Goal: Task Accomplishment & Management: Use online tool/utility

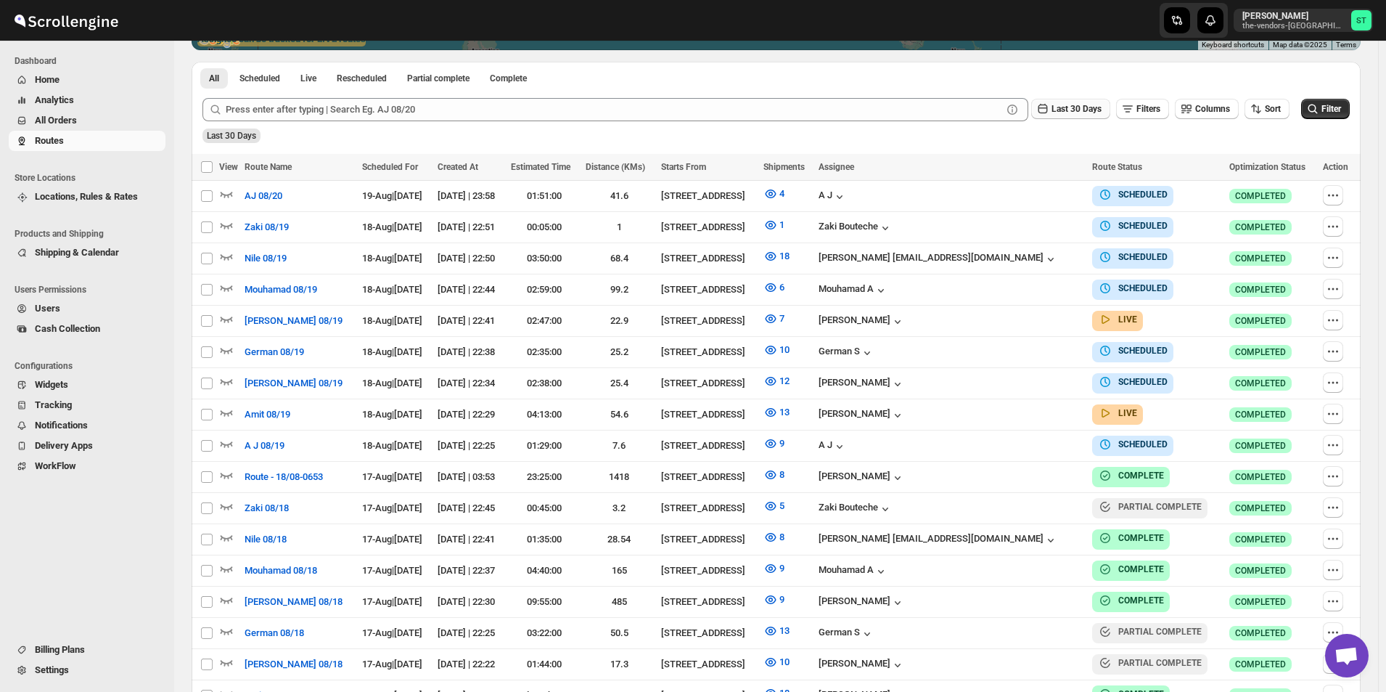
scroll to position [363, 0]
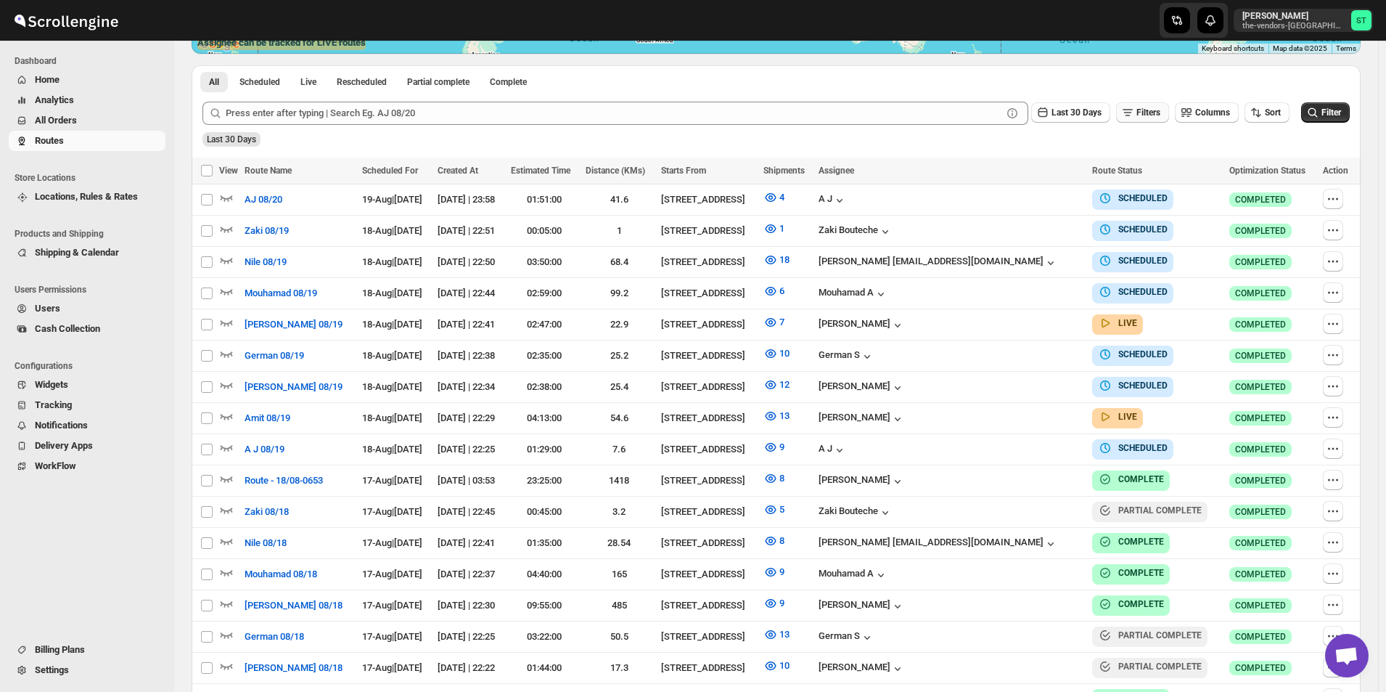
click at [1153, 113] on span "Filters" at bounding box center [1149, 112] width 24 height 10
click at [1148, 171] on span "Add" at bounding box center [1156, 171] width 16 height 12
click at [1092, 174] on icon "button" at bounding box center [1095, 171] width 15 height 15
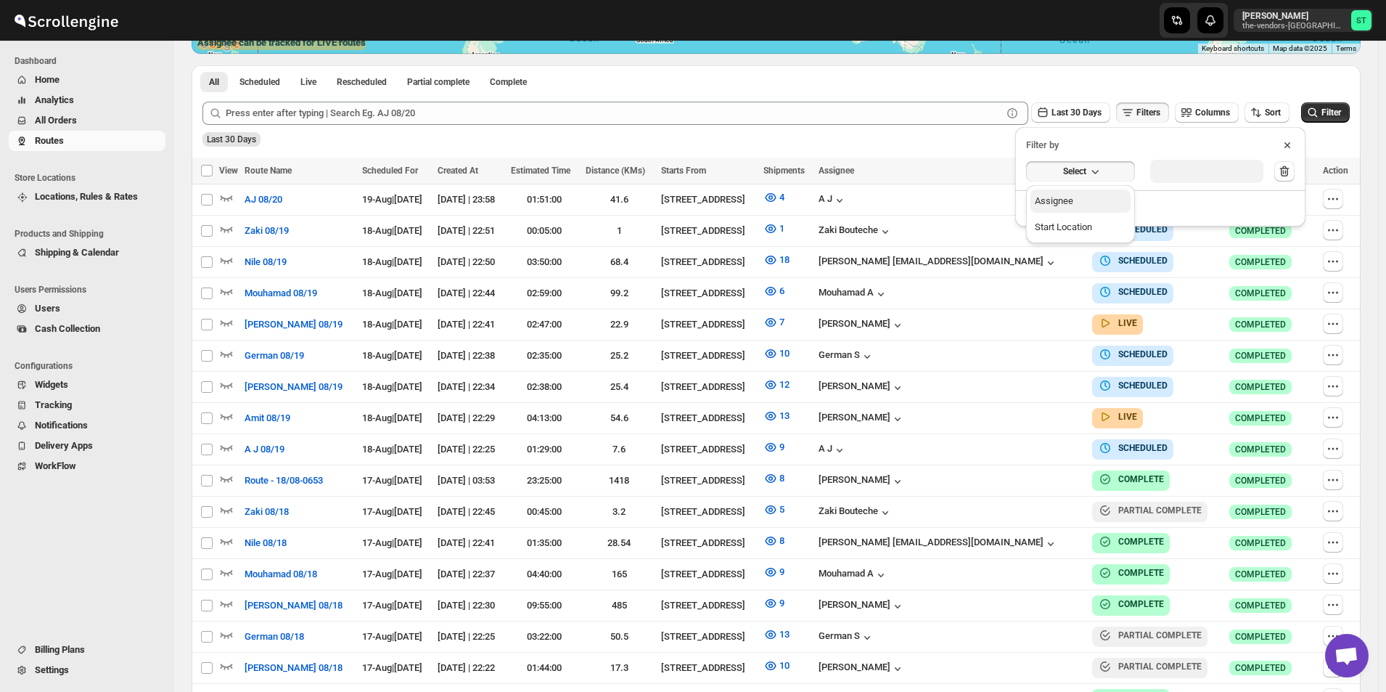
click at [1089, 204] on button "Assignee" at bounding box center [1081, 200] width 100 height 23
click at [1185, 177] on button "Select value" at bounding box center [1191, 170] width 102 height 20
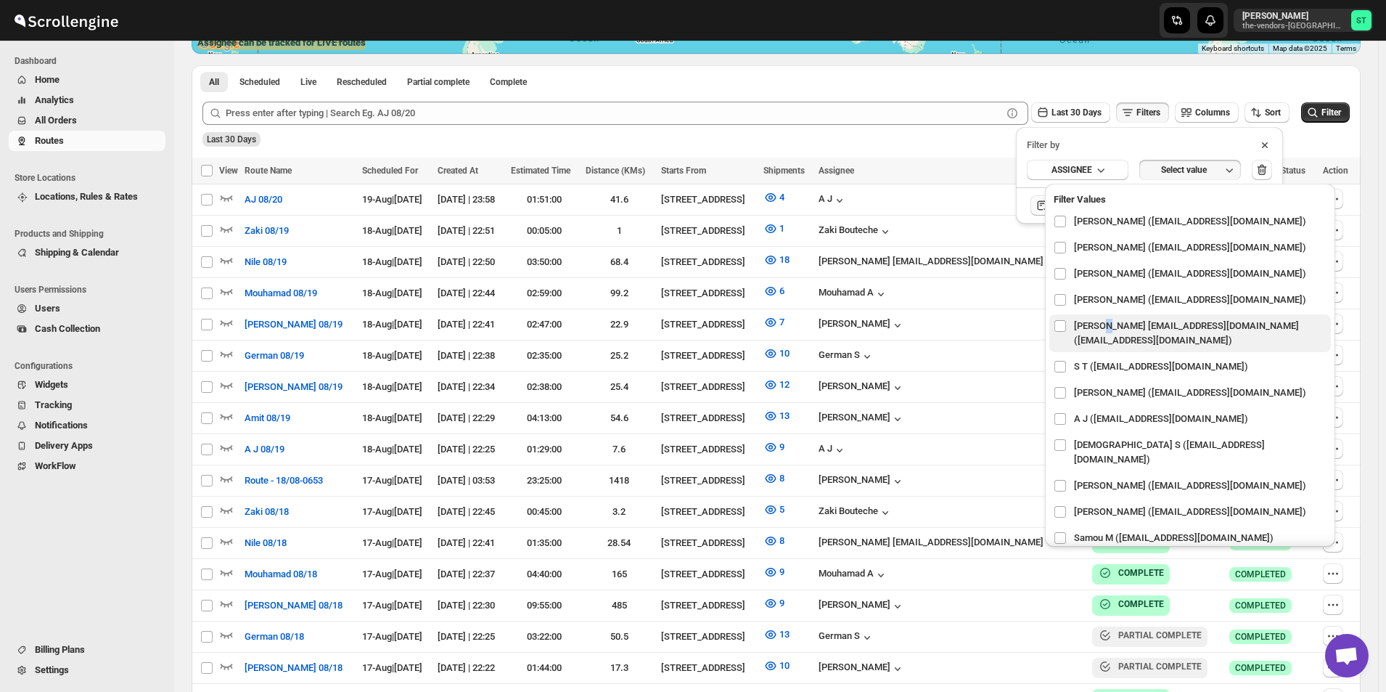
click at [1100, 328] on span "[PERSON_NAME] [EMAIL_ADDRESS][DOMAIN_NAME] ([EMAIL_ADDRESS][DOMAIN_NAME])" at bounding box center [1200, 333] width 253 height 29
click at [1062, 325] on input "checkbox" at bounding box center [1061, 326] width 12 height 12
checkbox input "true"
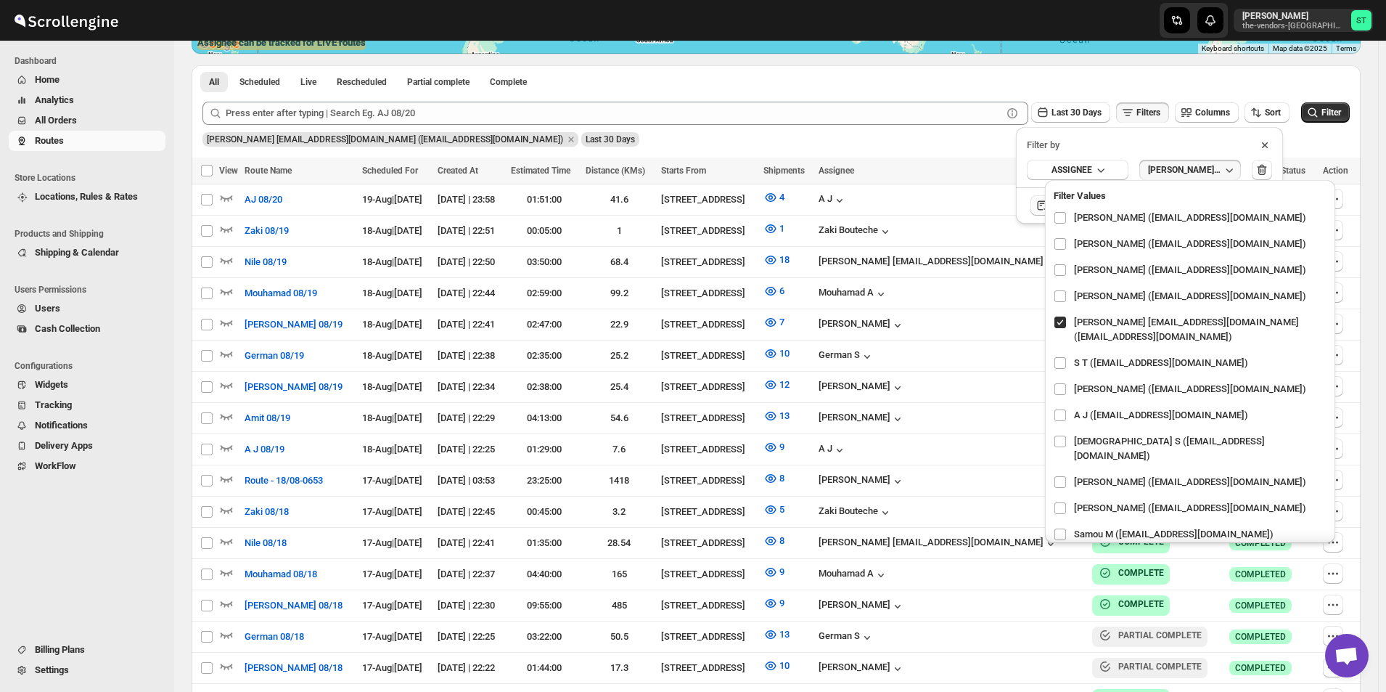
click at [986, 150] on div "Submit Last 30 Days Filters Columns Sort Filter [PERSON_NAME] [EMAIL_ADDRESS][D…" at bounding box center [776, 124] width 1169 height 67
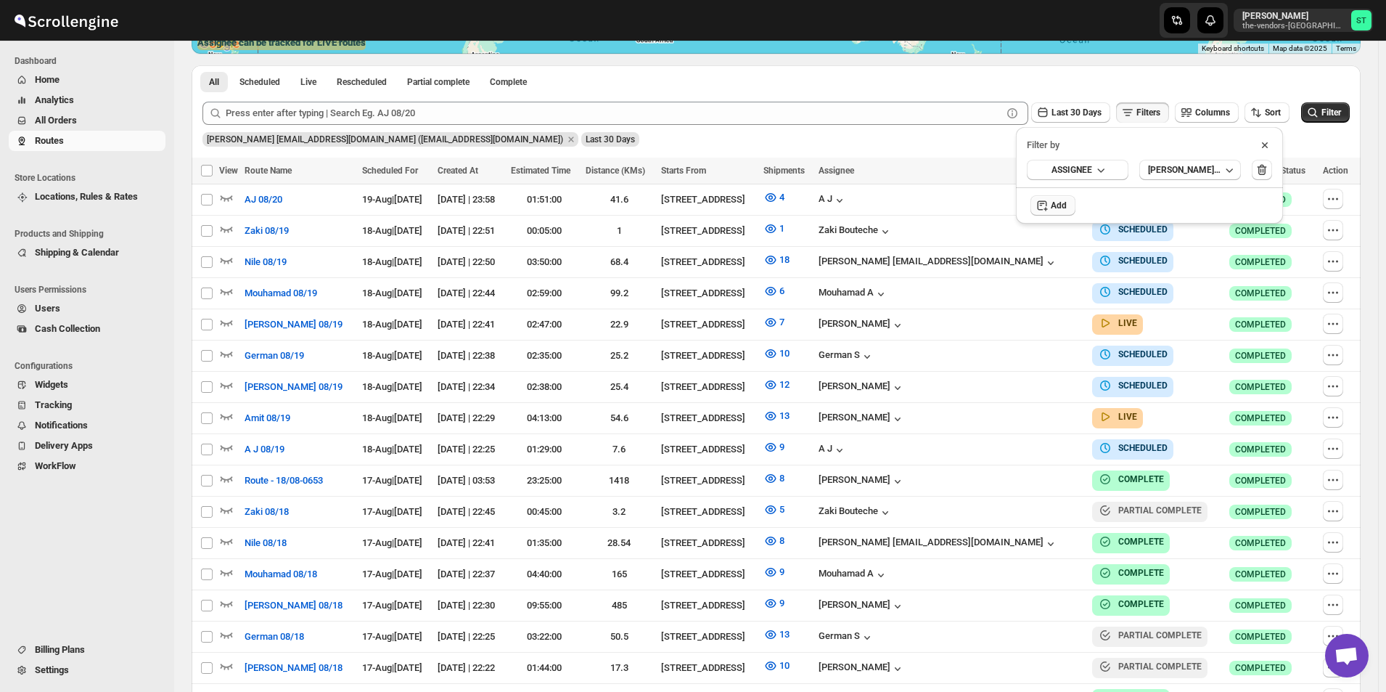
click at [1262, 150] on icon at bounding box center [1265, 145] width 15 height 15
click at [1341, 115] on span "Filter" at bounding box center [1332, 112] width 20 height 10
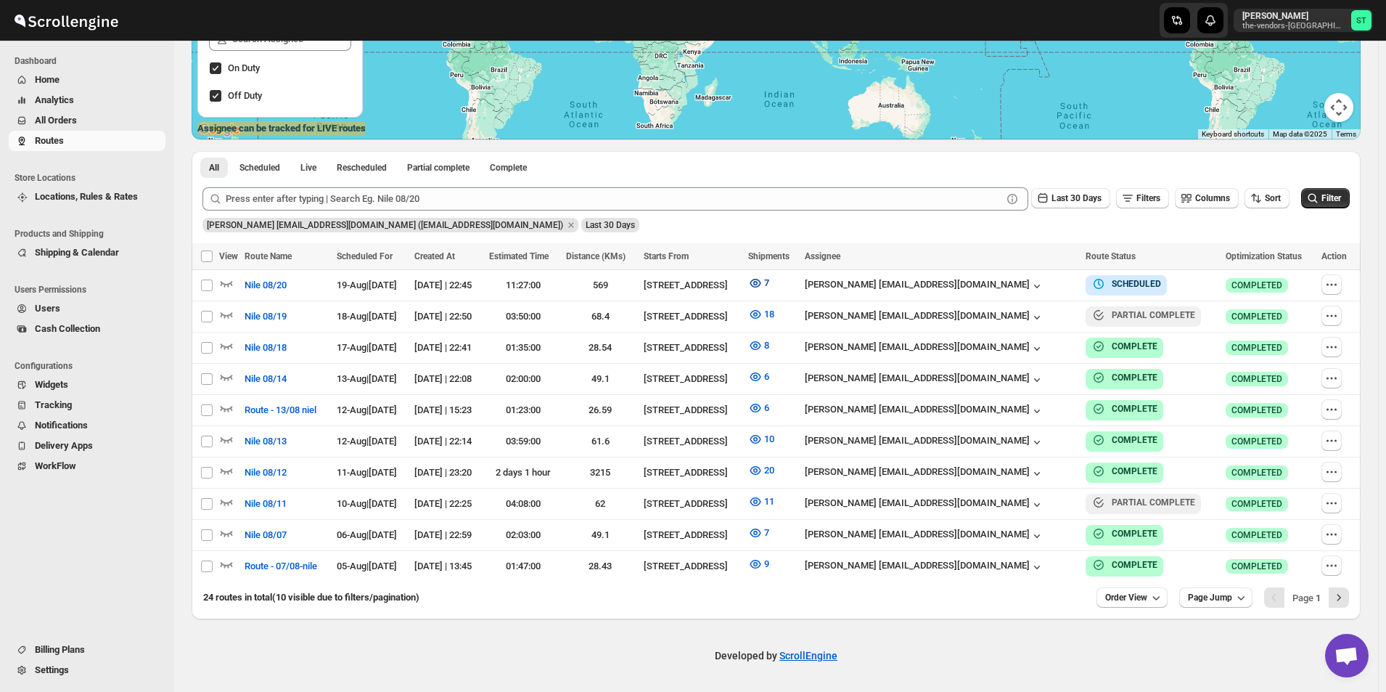
scroll to position [270, 0]
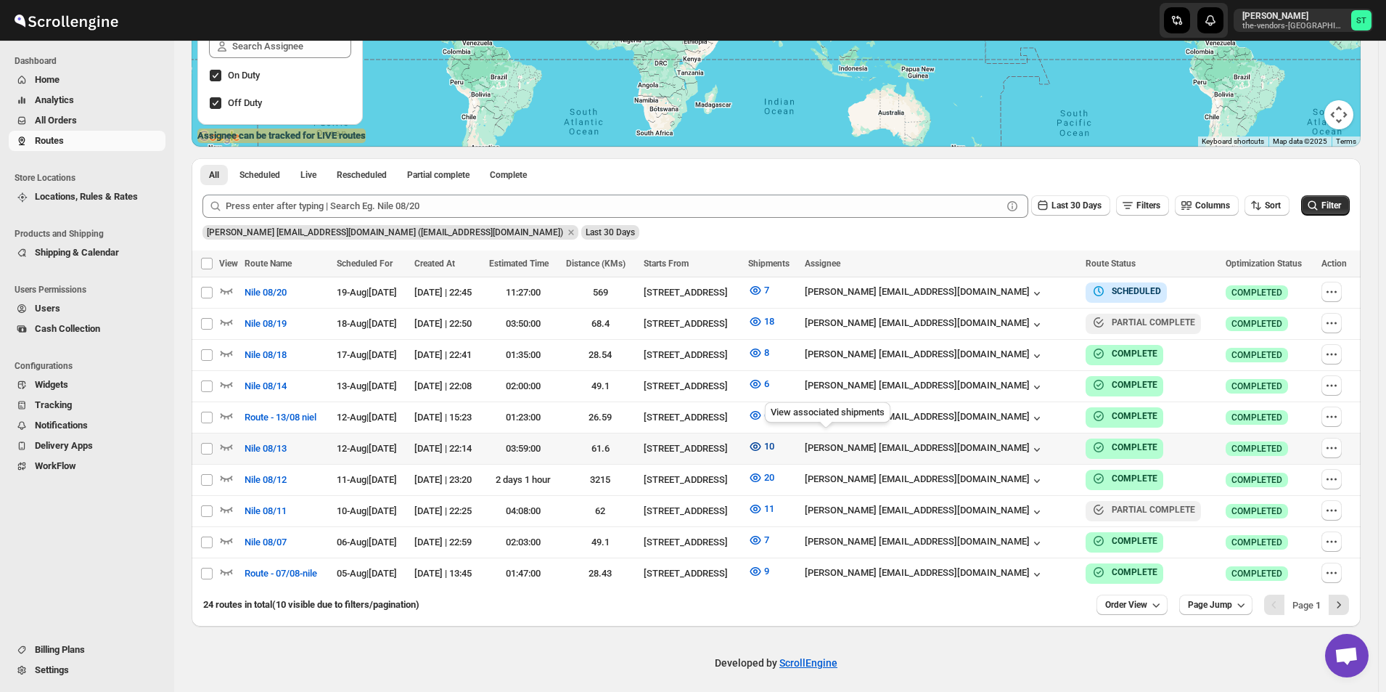
click at [758, 444] on icon "button" at bounding box center [755, 446] width 4 height 4
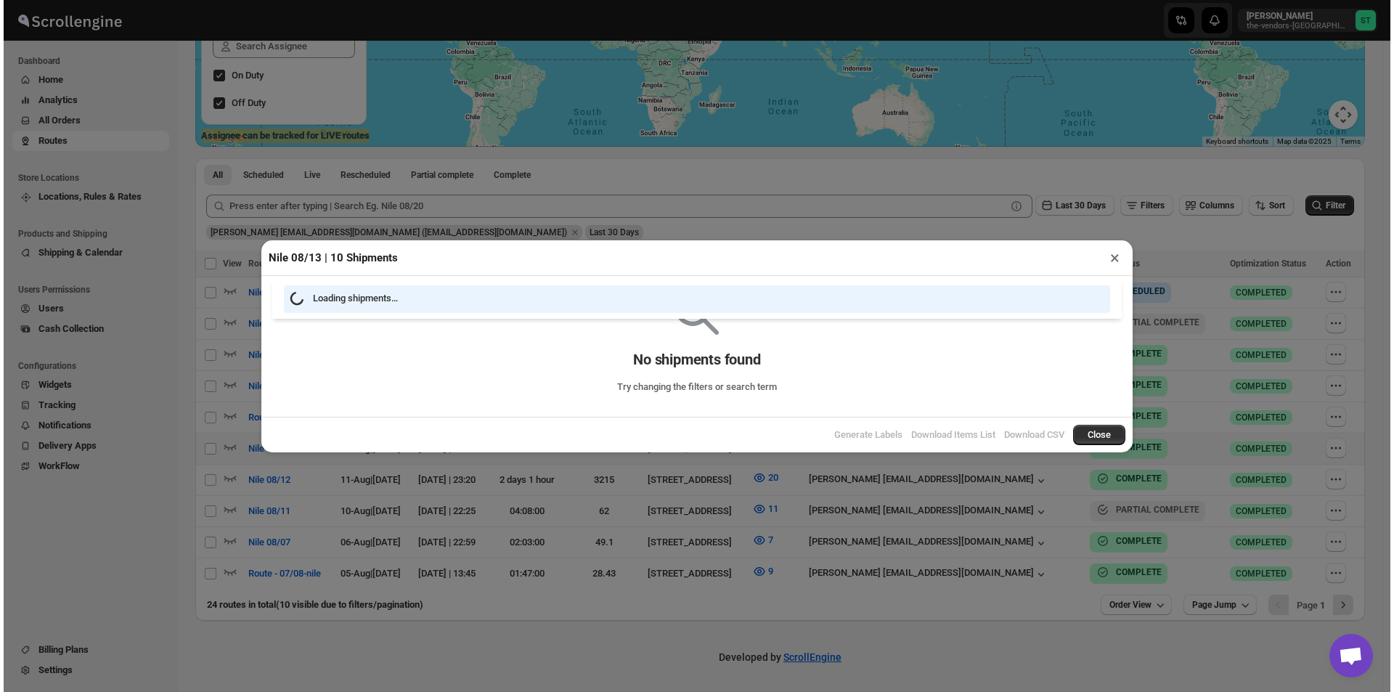
scroll to position [264, 0]
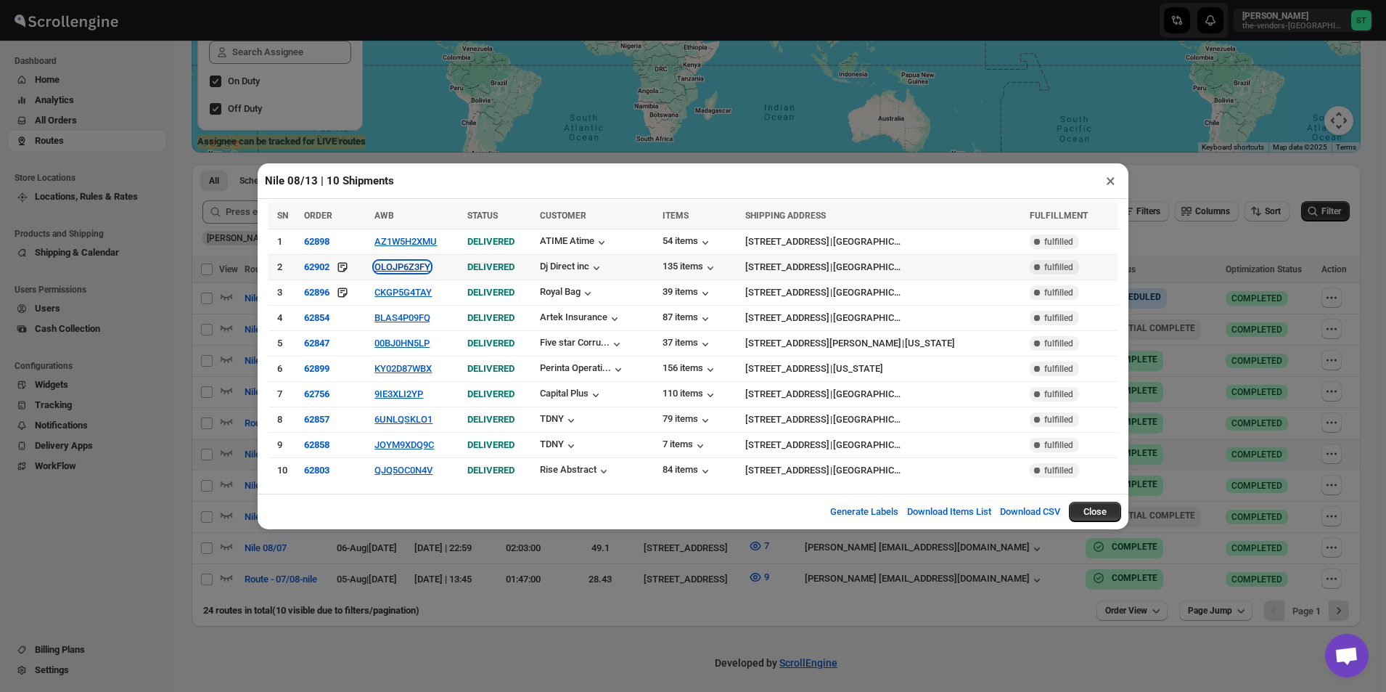
click at [420, 268] on button "OLOJP6Z3FY" at bounding box center [403, 266] width 56 height 11
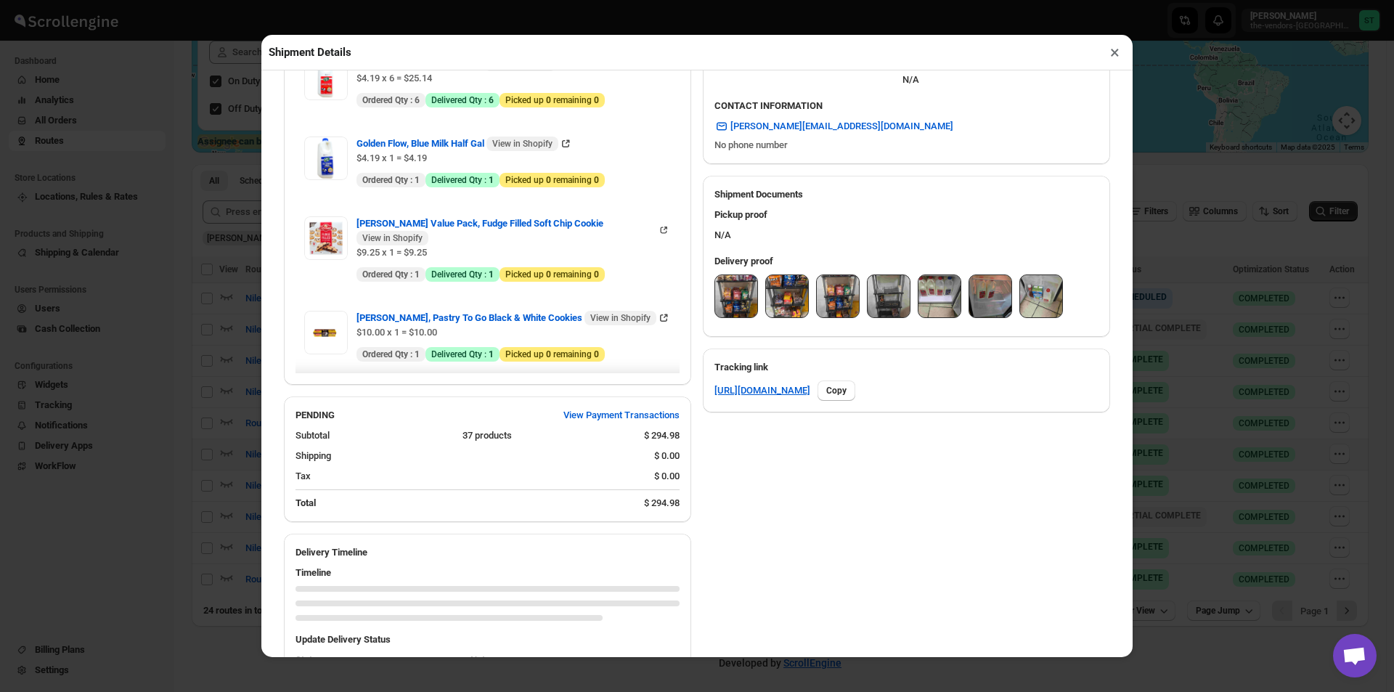
scroll to position [587, 0]
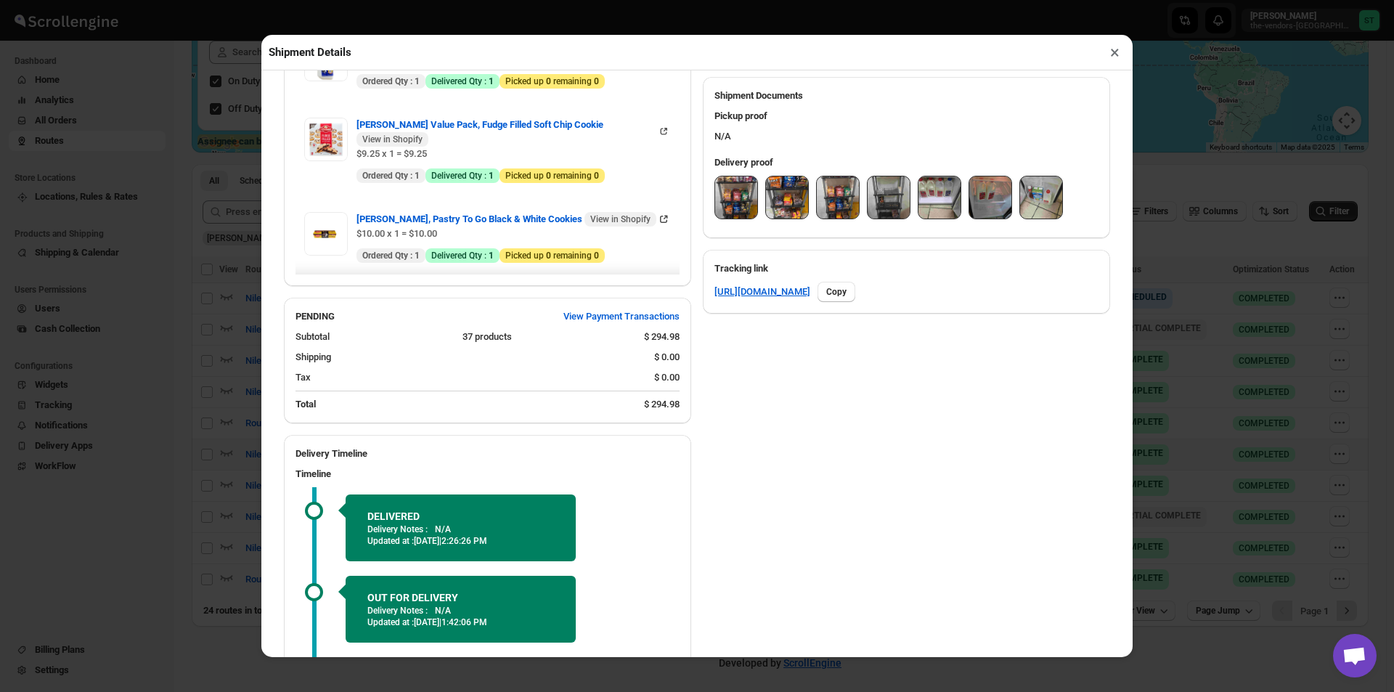
click at [723, 205] on img at bounding box center [736, 197] width 42 height 42
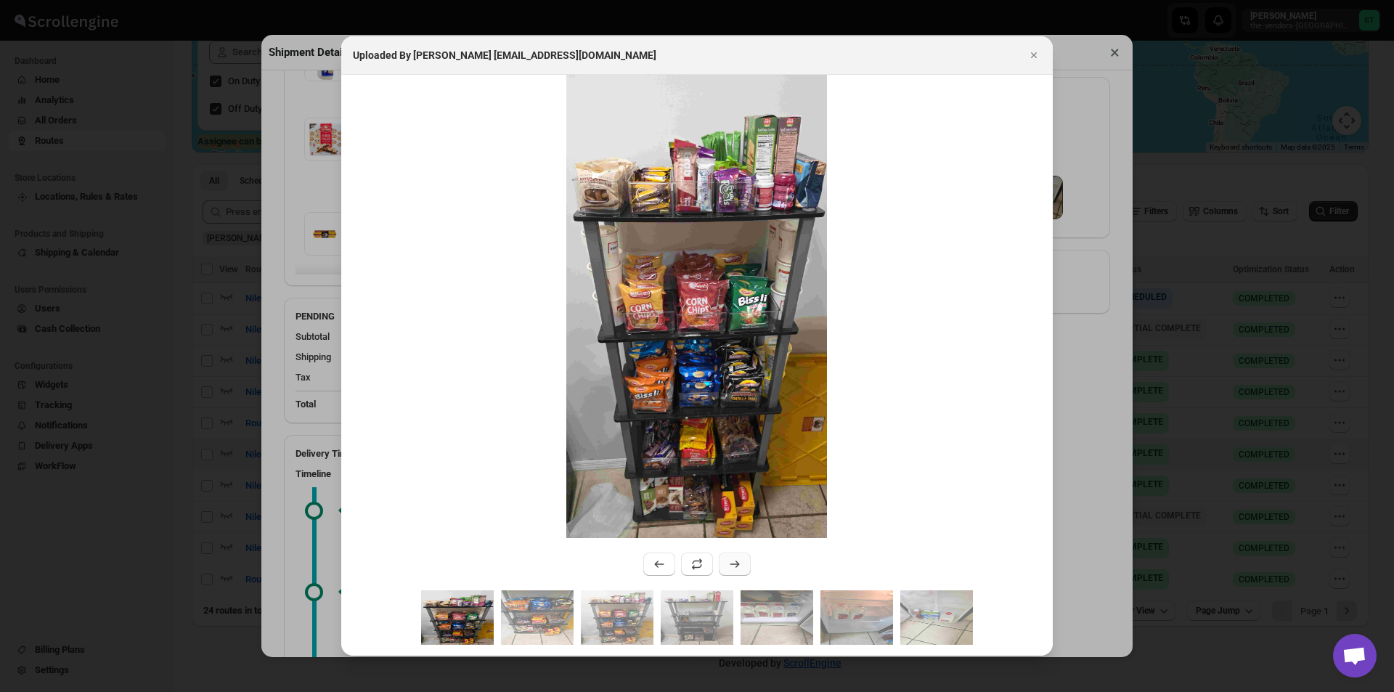
click at [733, 555] on button ":r9cu:" at bounding box center [735, 563] width 32 height 23
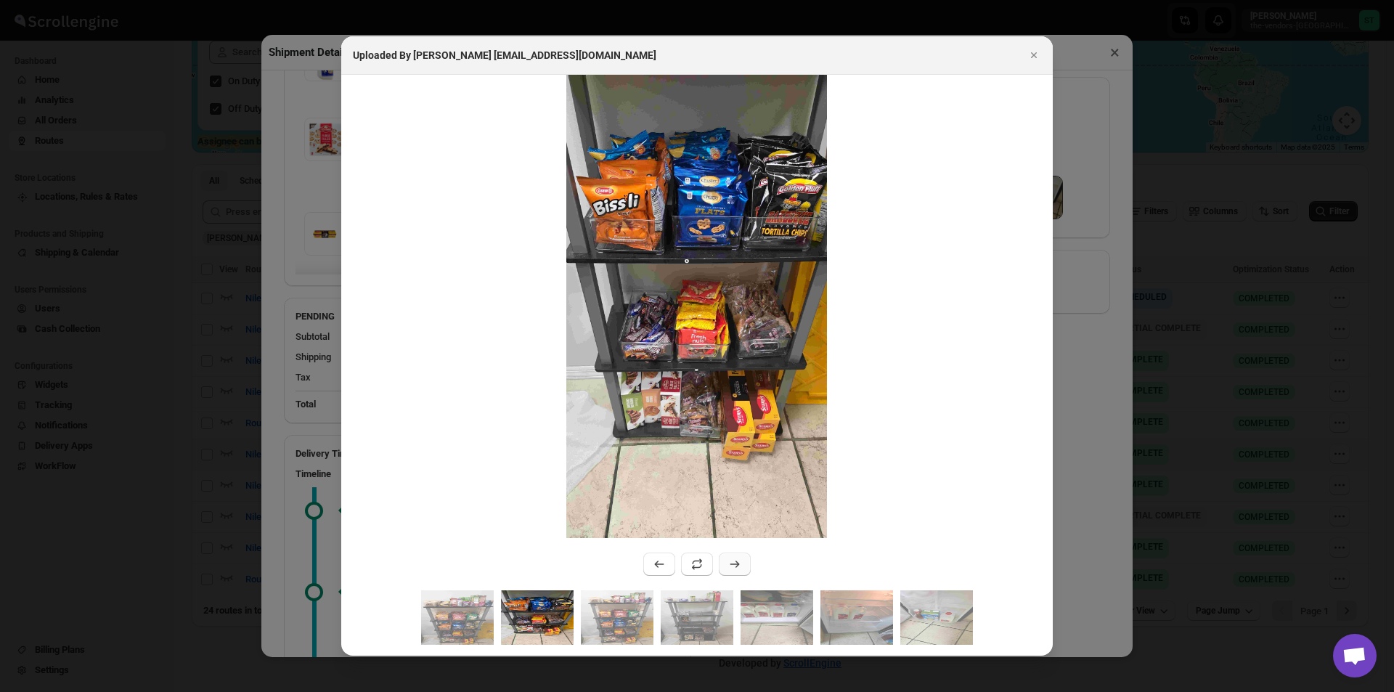
click at [733, 555] on button ":r9cu:" at bounding box center [735, 563] width 32 height 23
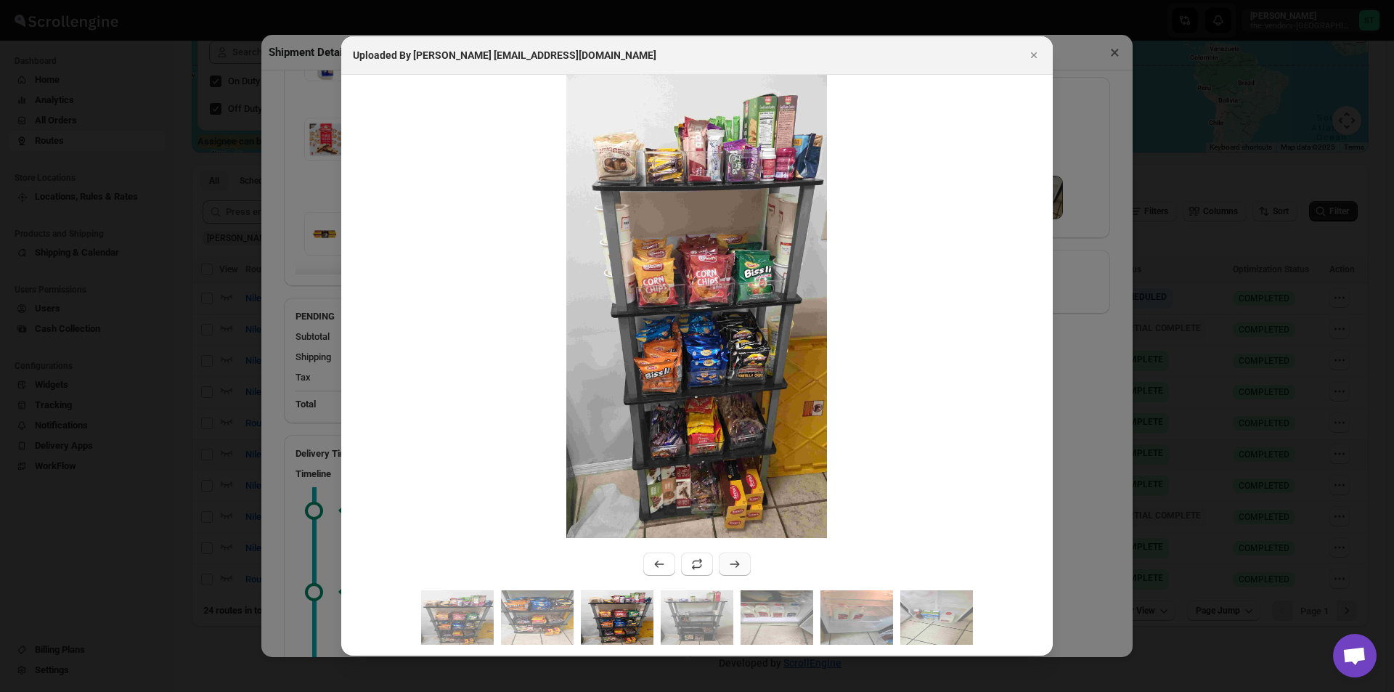
click at [733, 555] on button ":r9cu:" at bounding box center [735, 563] width 32 height 23
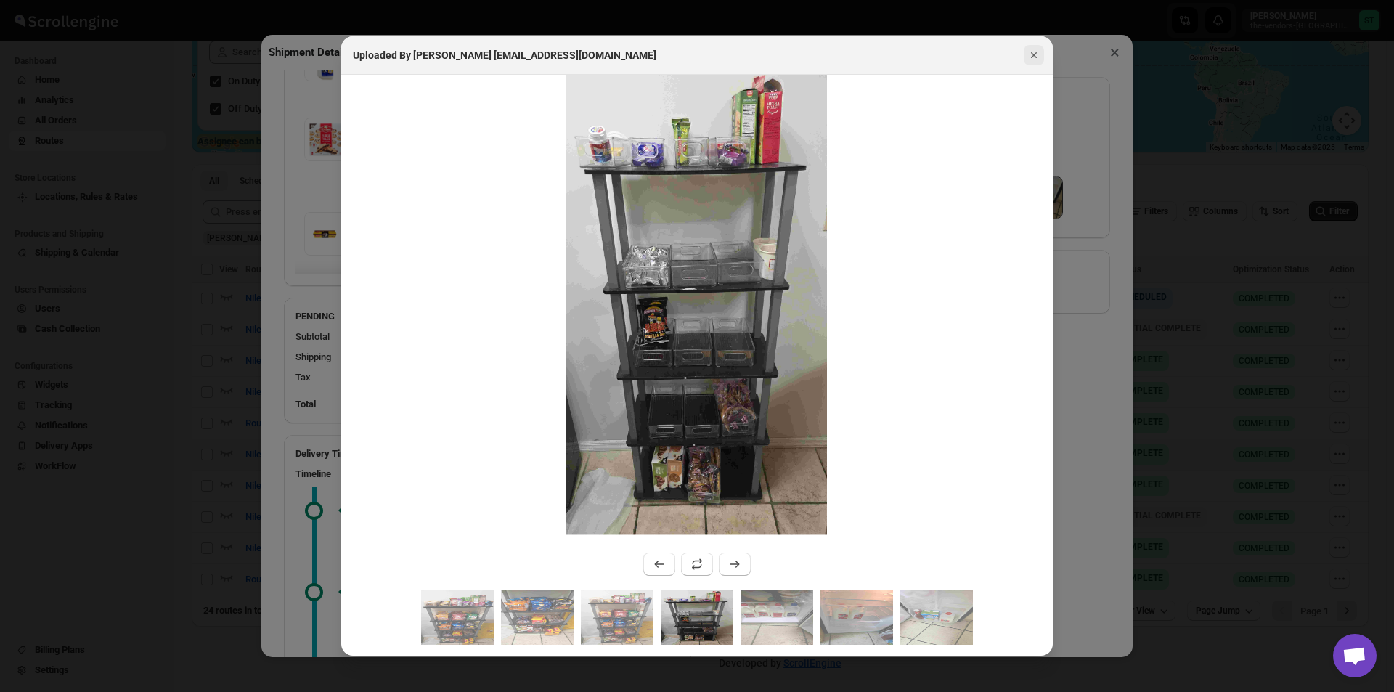
click at [1031, 52] on icon "Close" at bounding box center [1033, 55] width 15 height 15
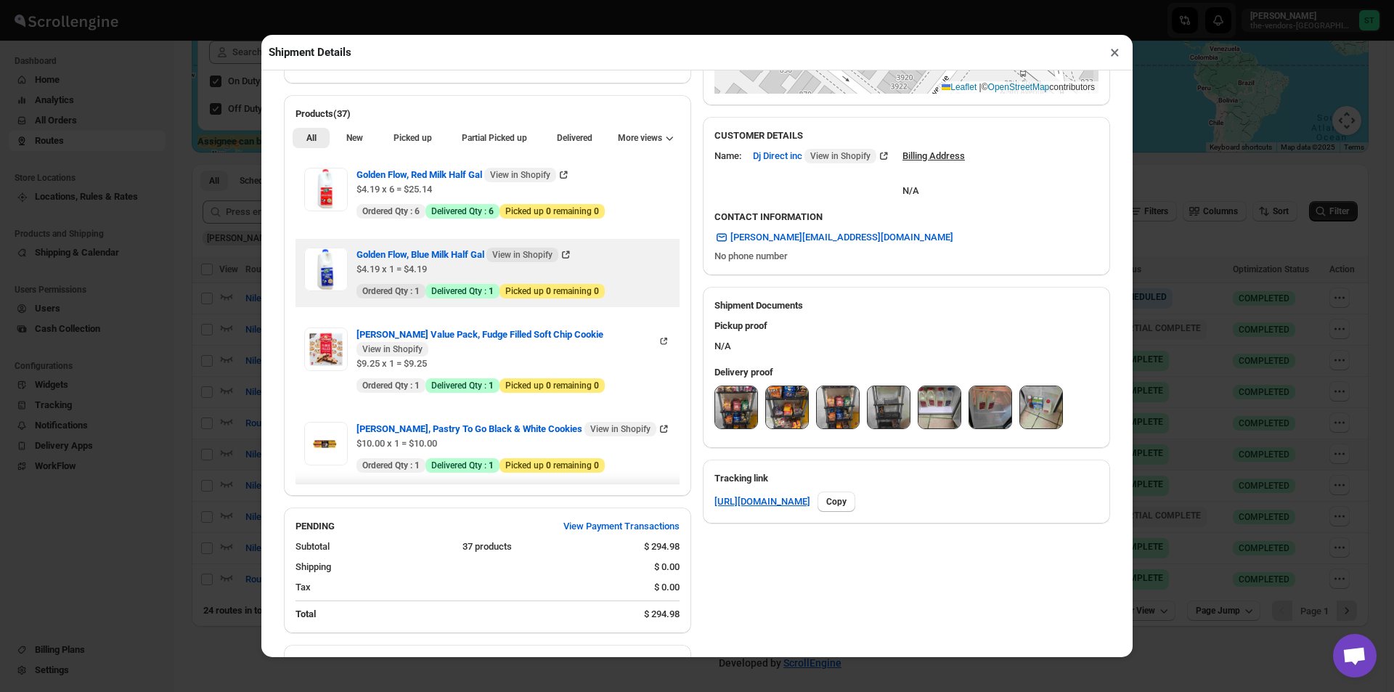
scroll to position [436, 0]
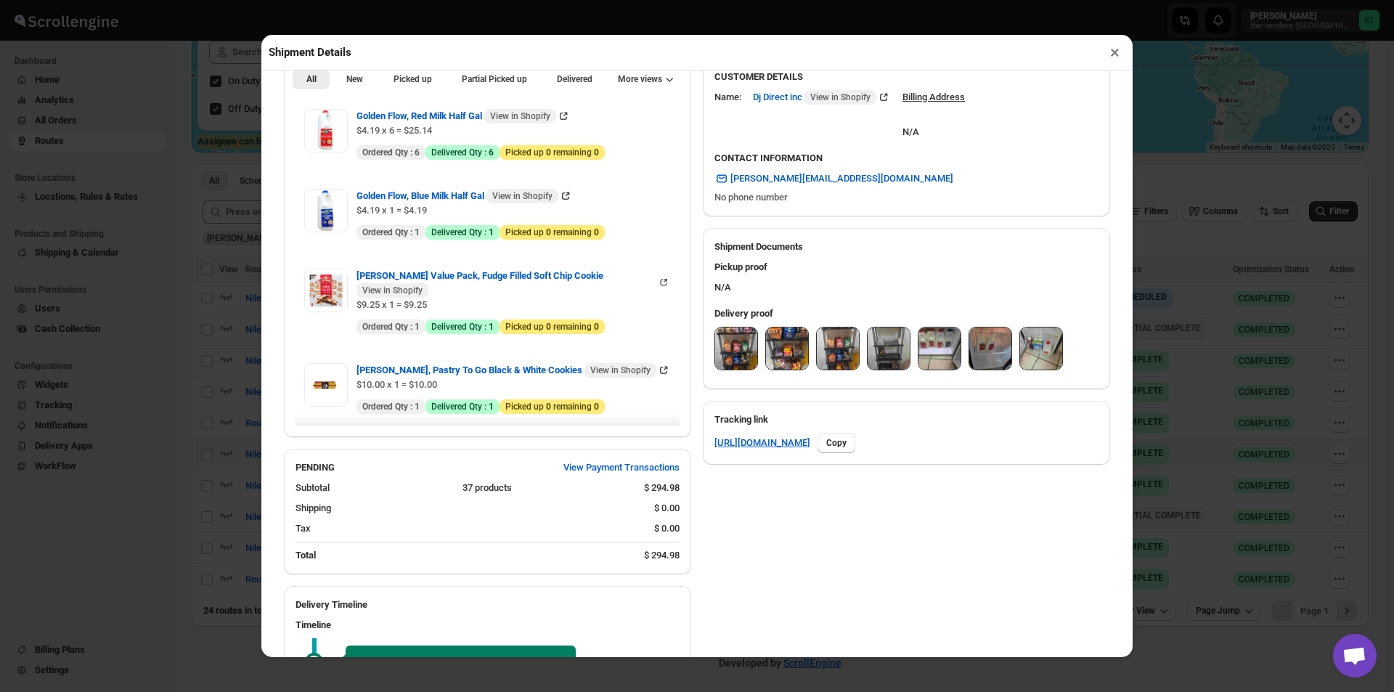
click at [726, 359] on img at bounding box center [736, 348] width 42 height 42
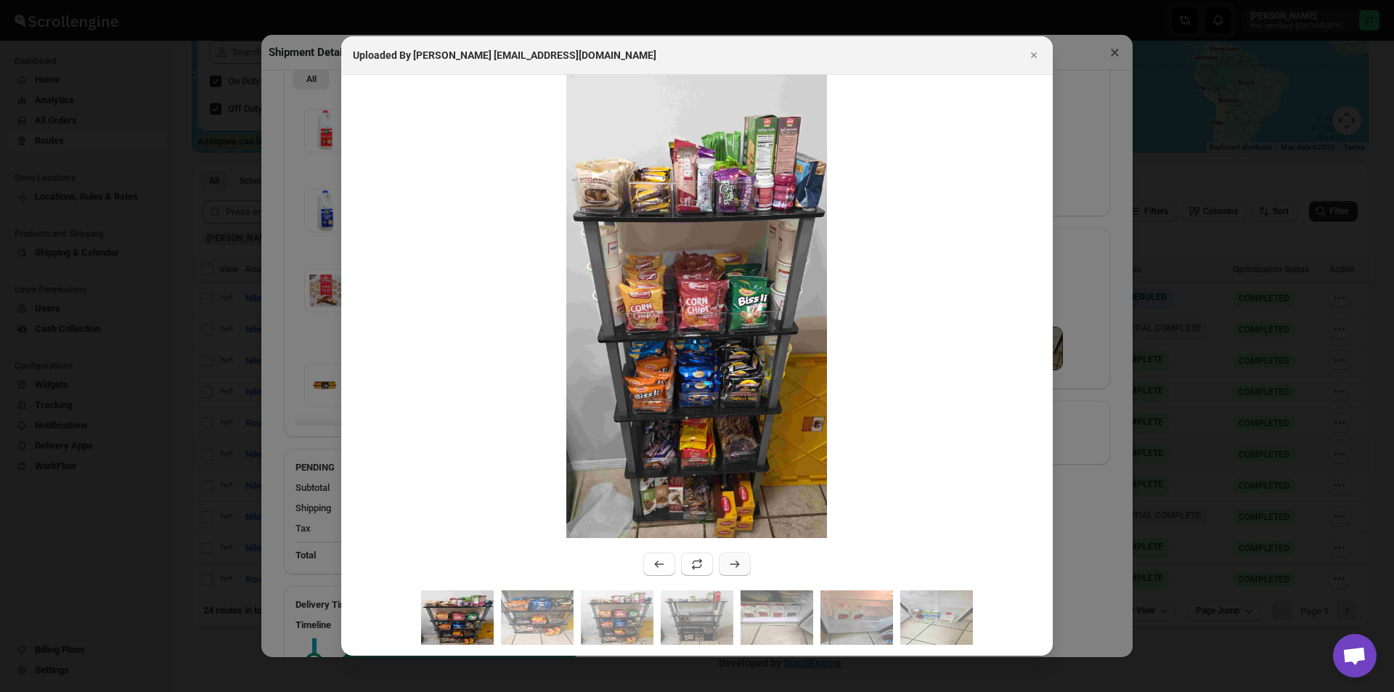
click at [737, 562] on icon ":r9cu:" at bounding box center [734, 564] width 15 height 15
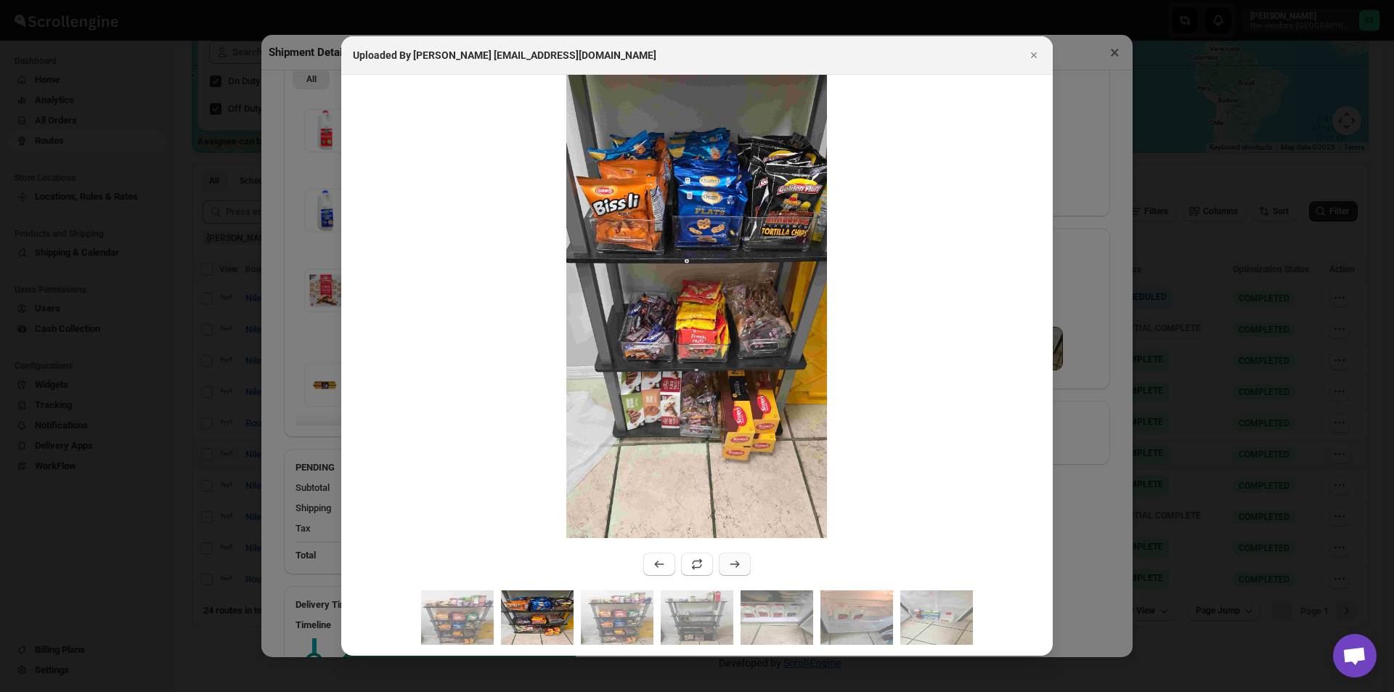
click at [737, 559] on icon ":r9cu:" at bounding box center [734, 564] width 15 height 15
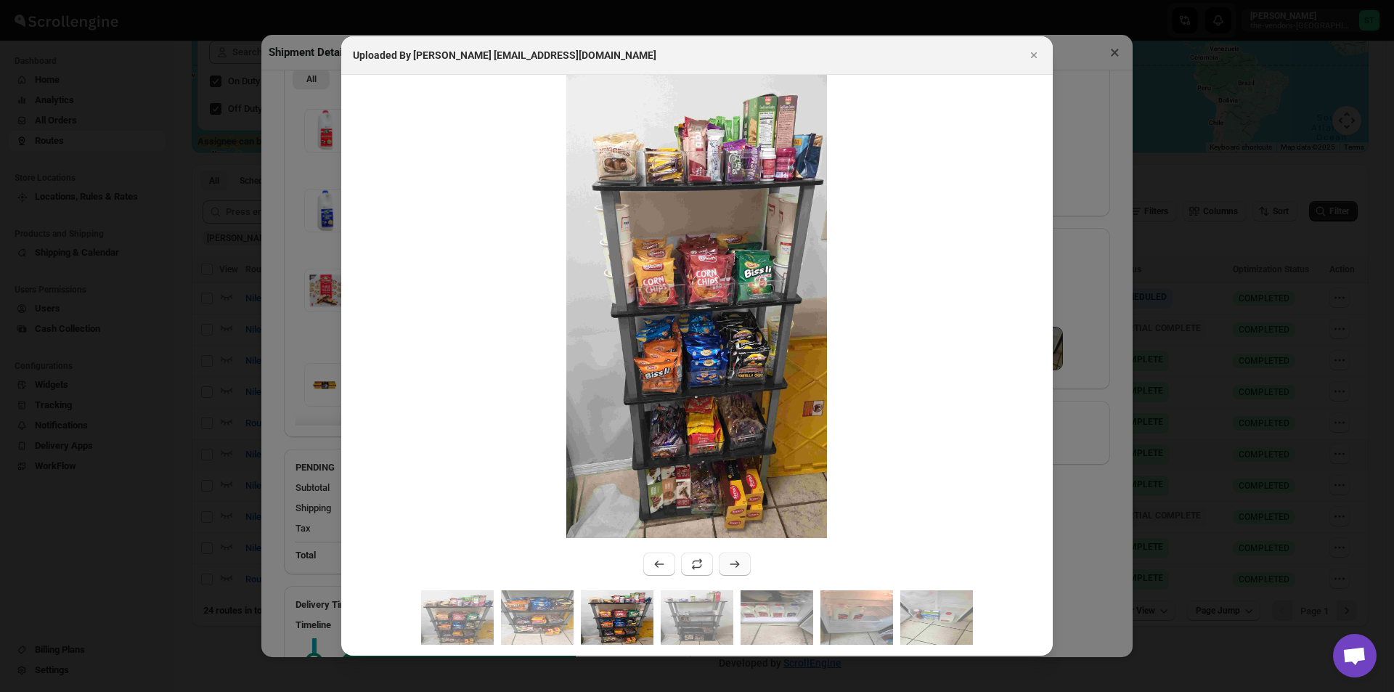
click at [725, 561] on button ":r9cu:" at bounding box center [735, 563] width 32 height 23
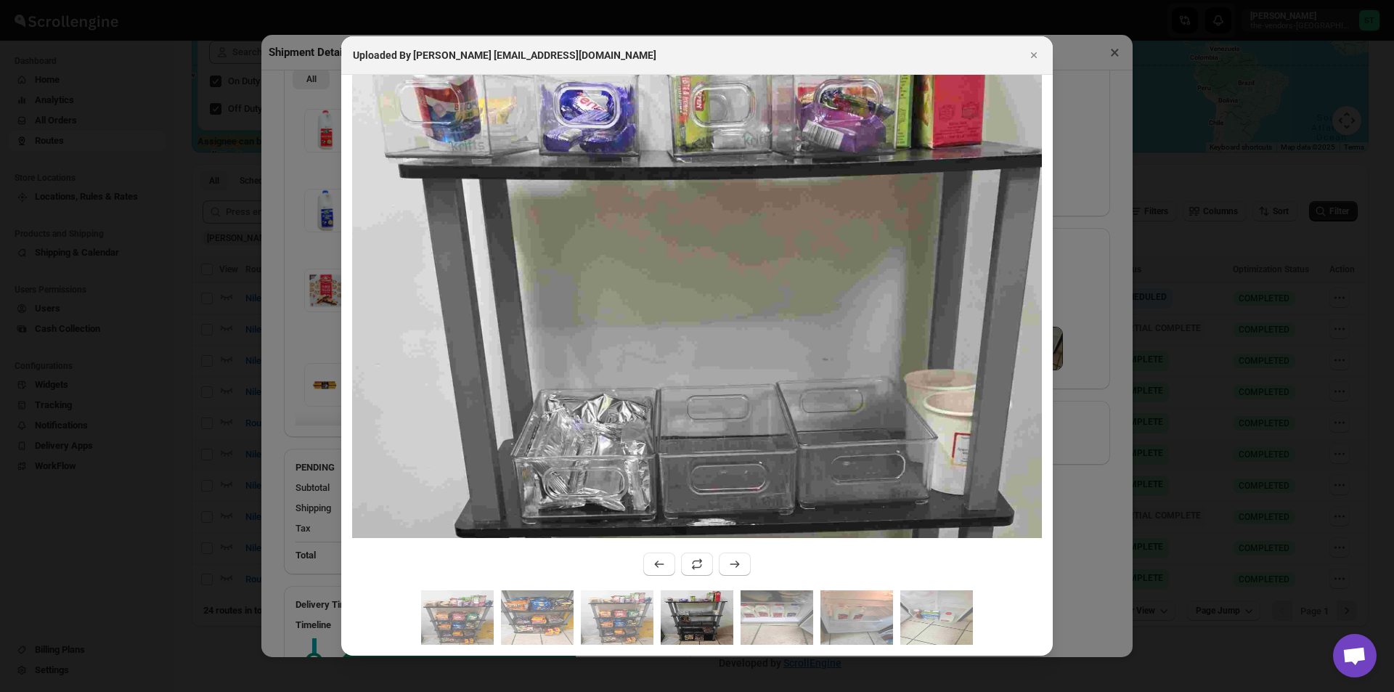
drag, startPoint x: 722, startPoint y: 225, endPoint x: 792, endPoint y: 498, distance: 281.7
click at [760, 428] on html "Skip to content [PERSON_NAME] the-vendors-[GEOGRAPHIC_DATA] ST Dashboard Home A…" at bounding box center [697, 82] width 1394 height 692
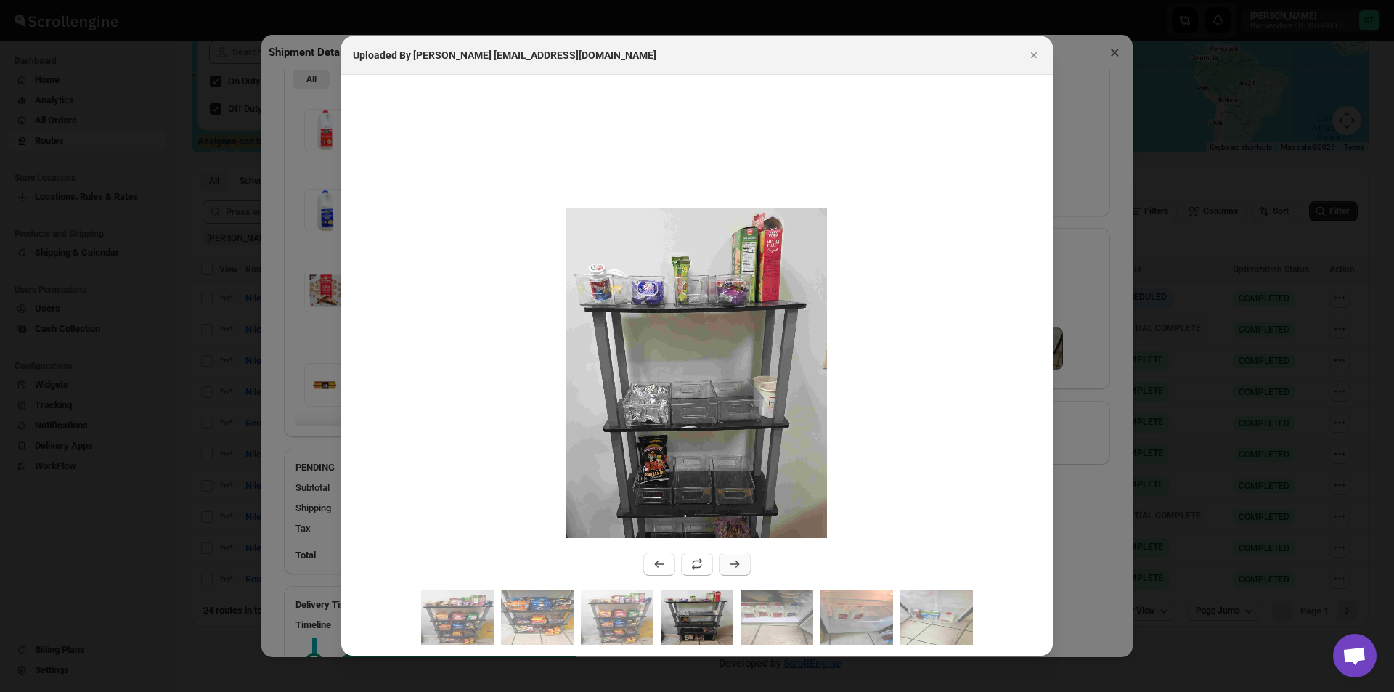
click at [737, 557] on button ":r9cu:" at bounding box center [735, 563] width 32 height 23
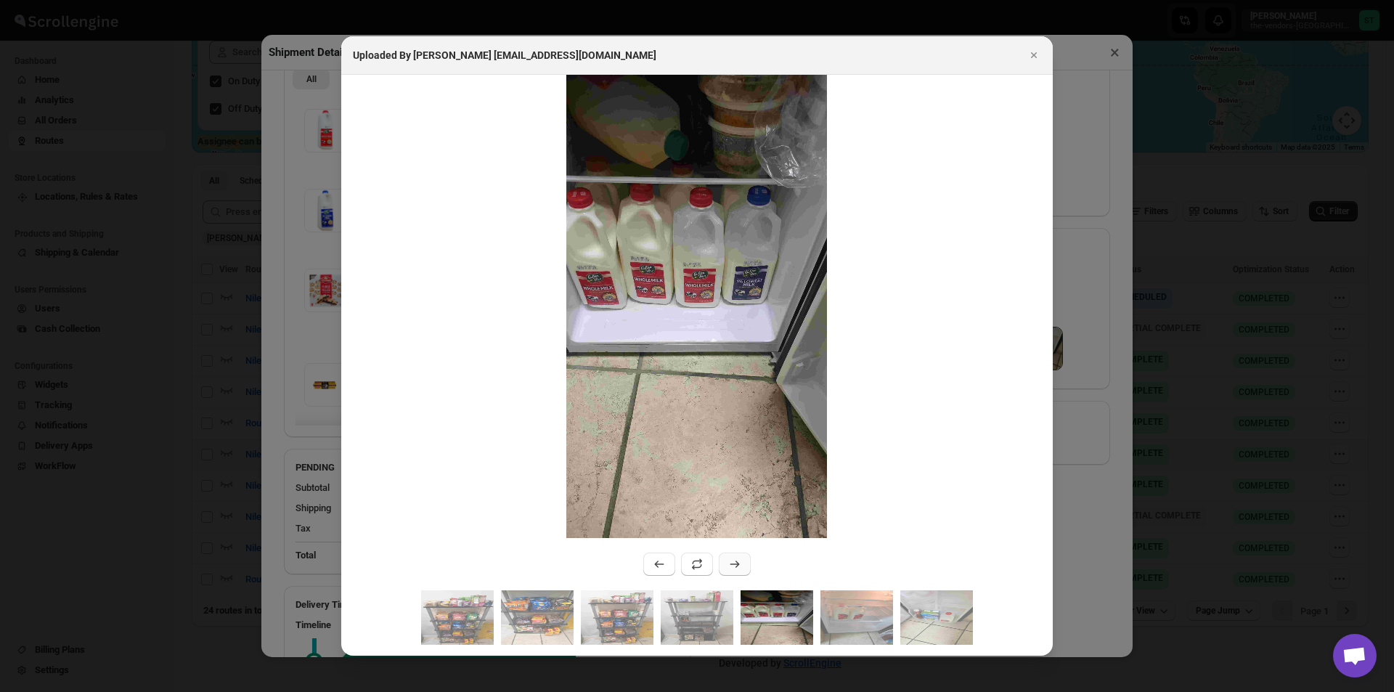
click at [737, 555] on button ":r9cu:" at bounding box center [735, 563] width 32 height 23
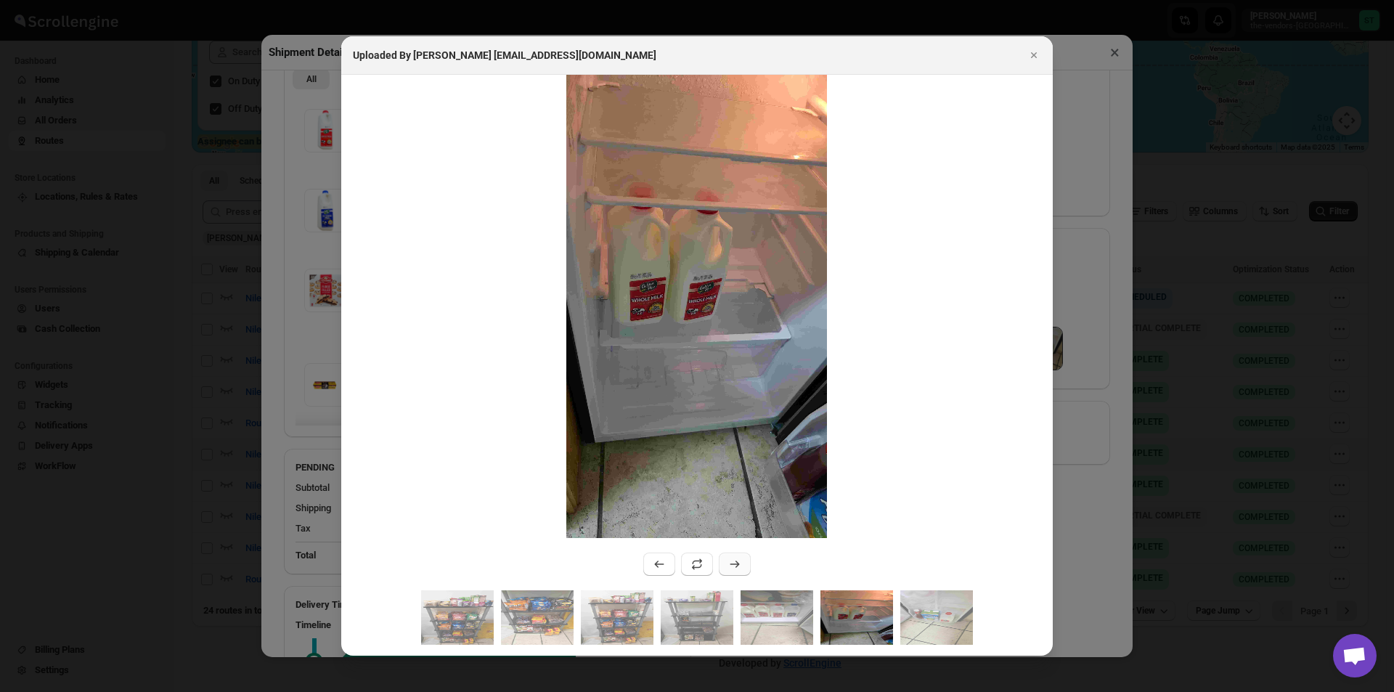
click at [737, 555] on button ":r9cu:" at bounding box center [735, 563] width 32 height 23
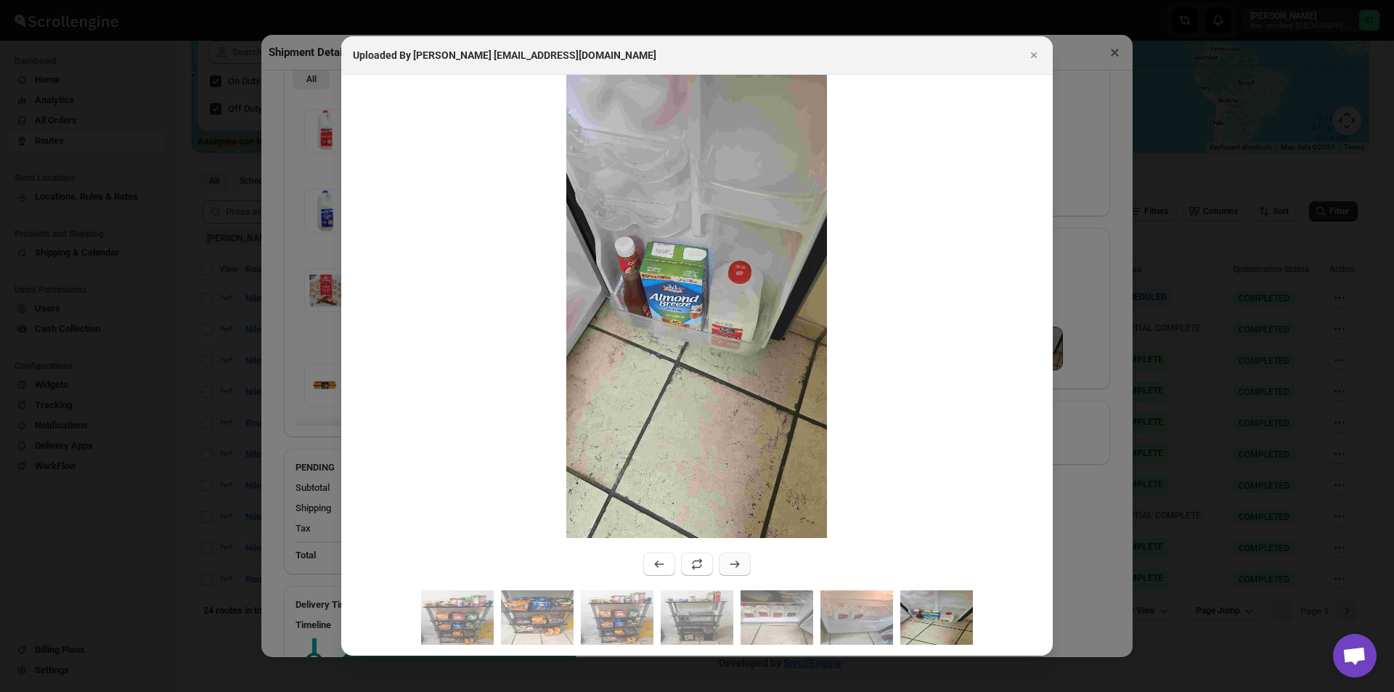
click at [737, 555] on button ":r9cu:" at bounding box center [735, 563] width 32 height 23
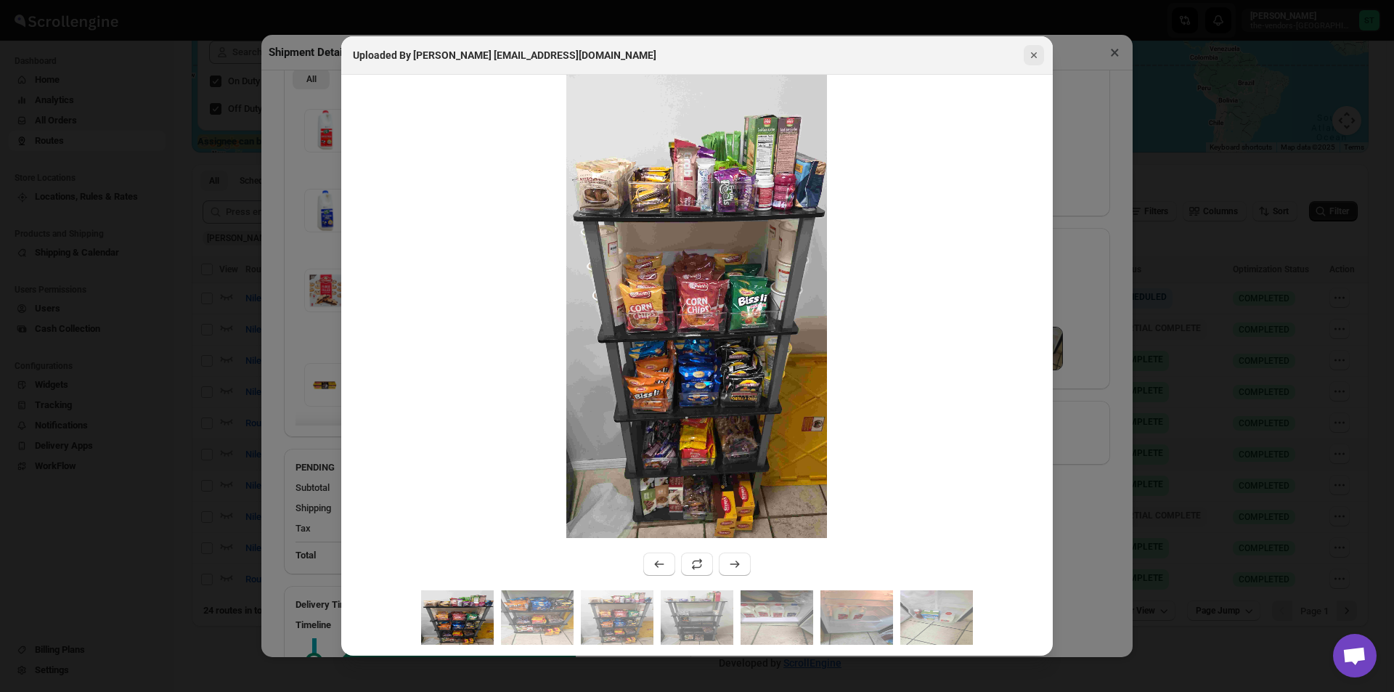
click at [1037, 54] on icon "Close" at bounding box center [1033, 55] width 15 height 15
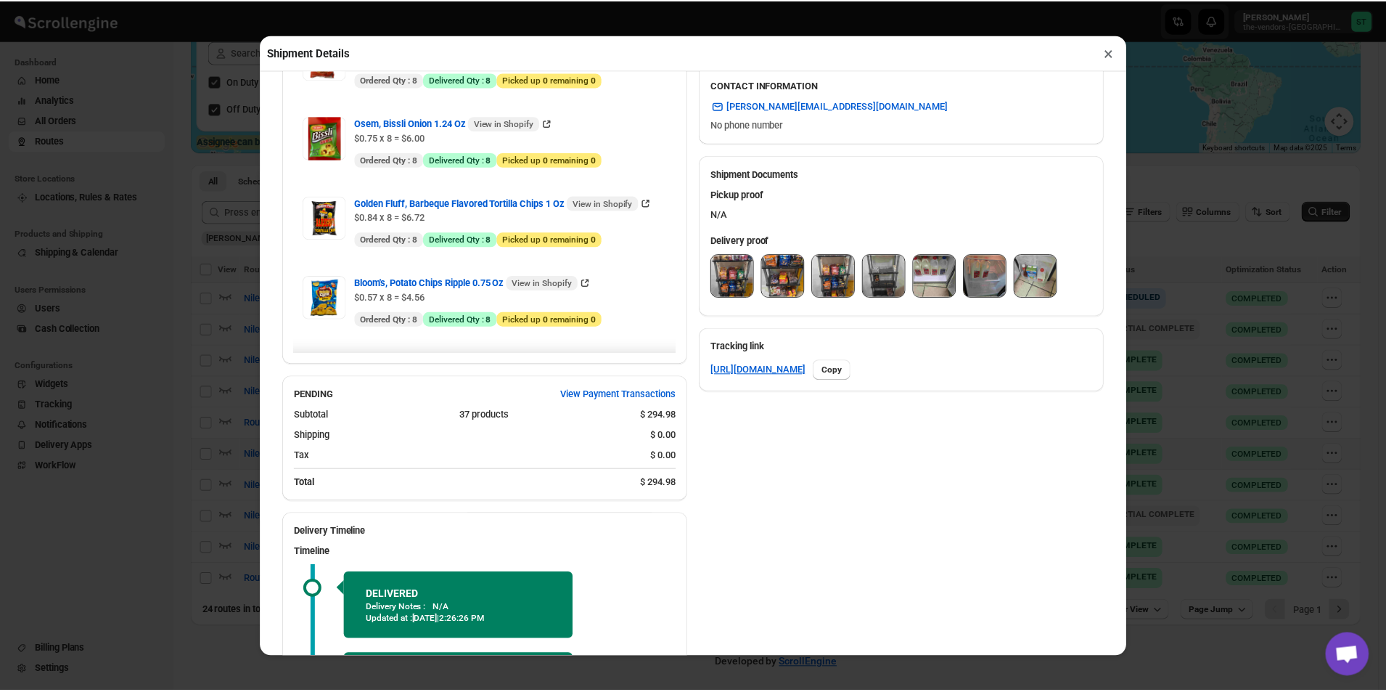
scroll to position [1524, 0]
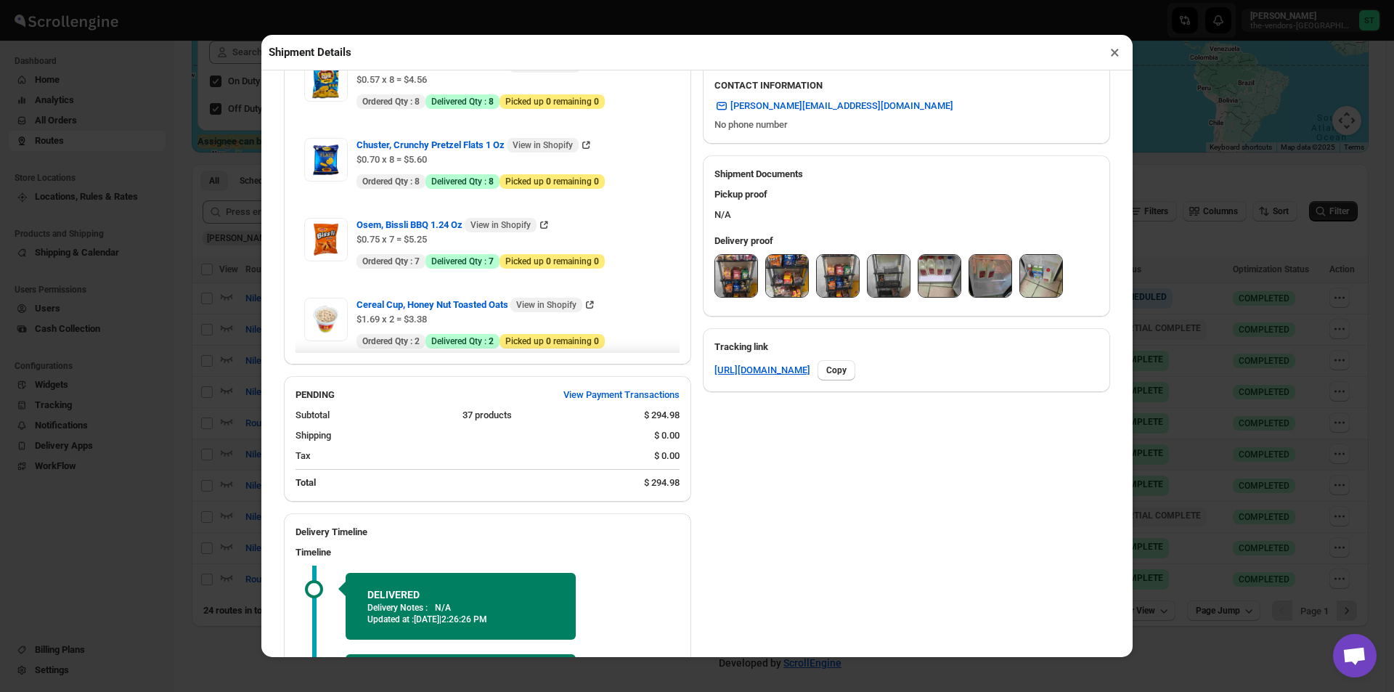
click at [1106, 57] on button "×" at bounding box center [1114, 52] width 21 height 20
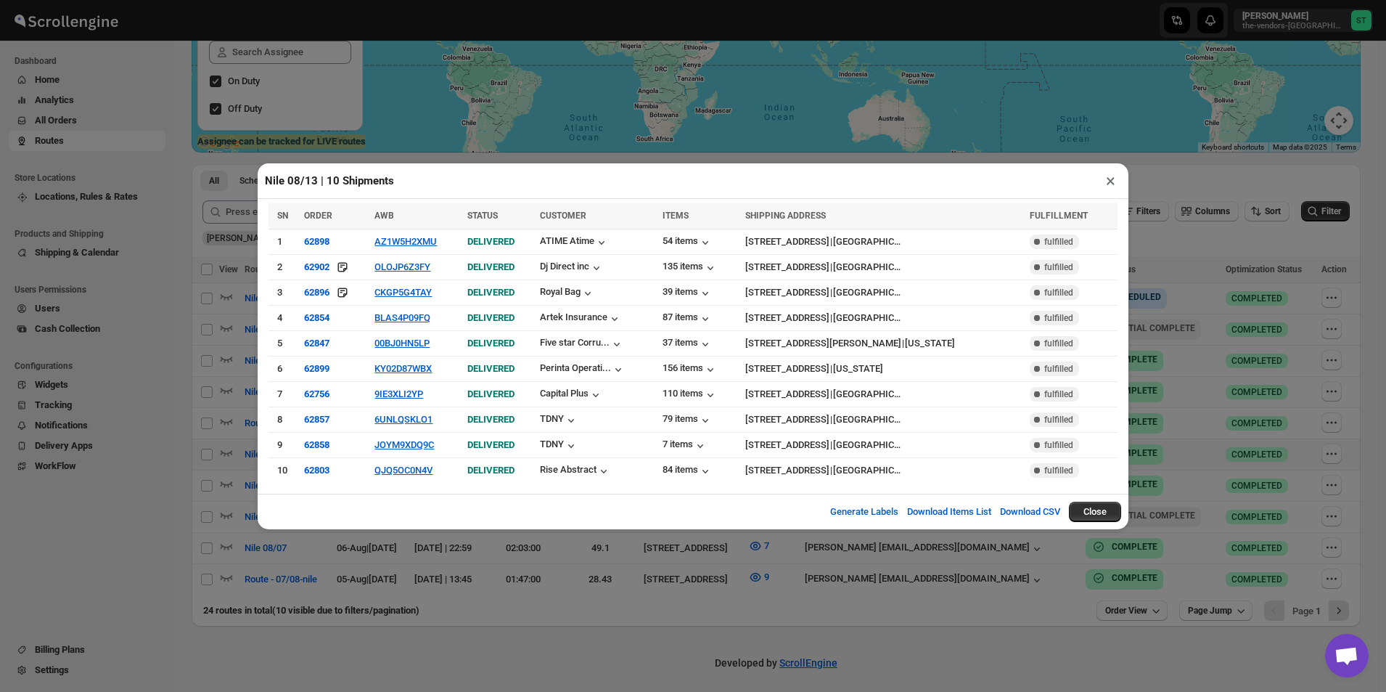
click at [1111, 186] on button "×" at bounding box center [1110, 181] width 21 height 20
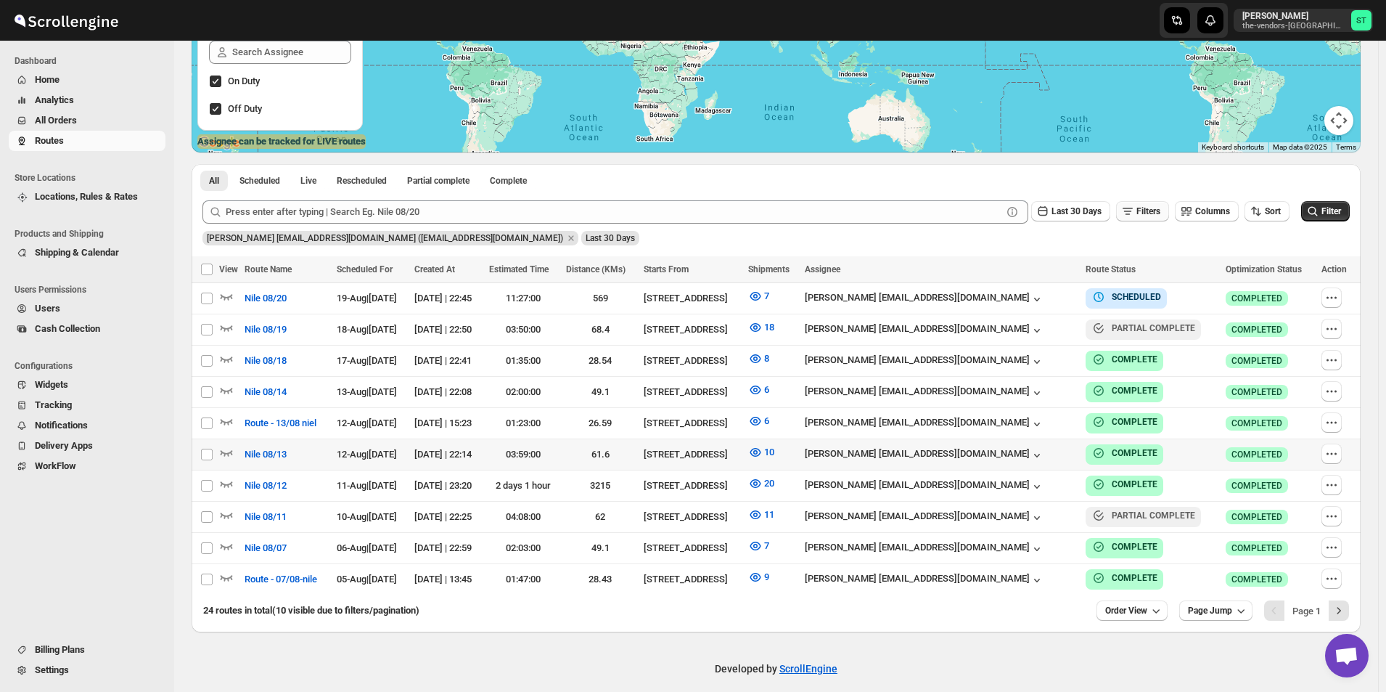
click at [1152, 216] on span "Filters" at bounding box center [1149, 211] width 24 height 10
click at [1179, 271] on div "[PERSON_NAME] [EMAIL_ADDRESS][DOMAIN_NAME] ([EMAIL_ADDRESS][DOMAIN_NAME])" at bounding box center [1184, 269] width 73 height 12
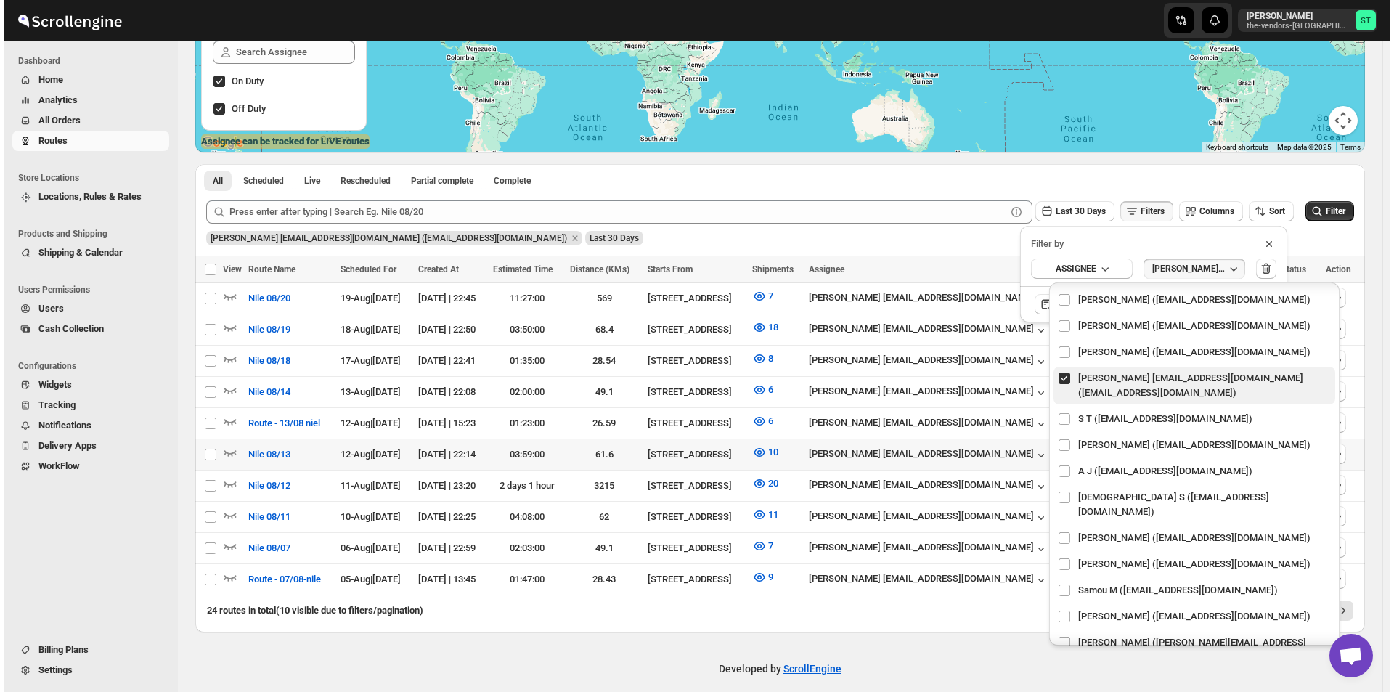
scroll to position [71, 0]
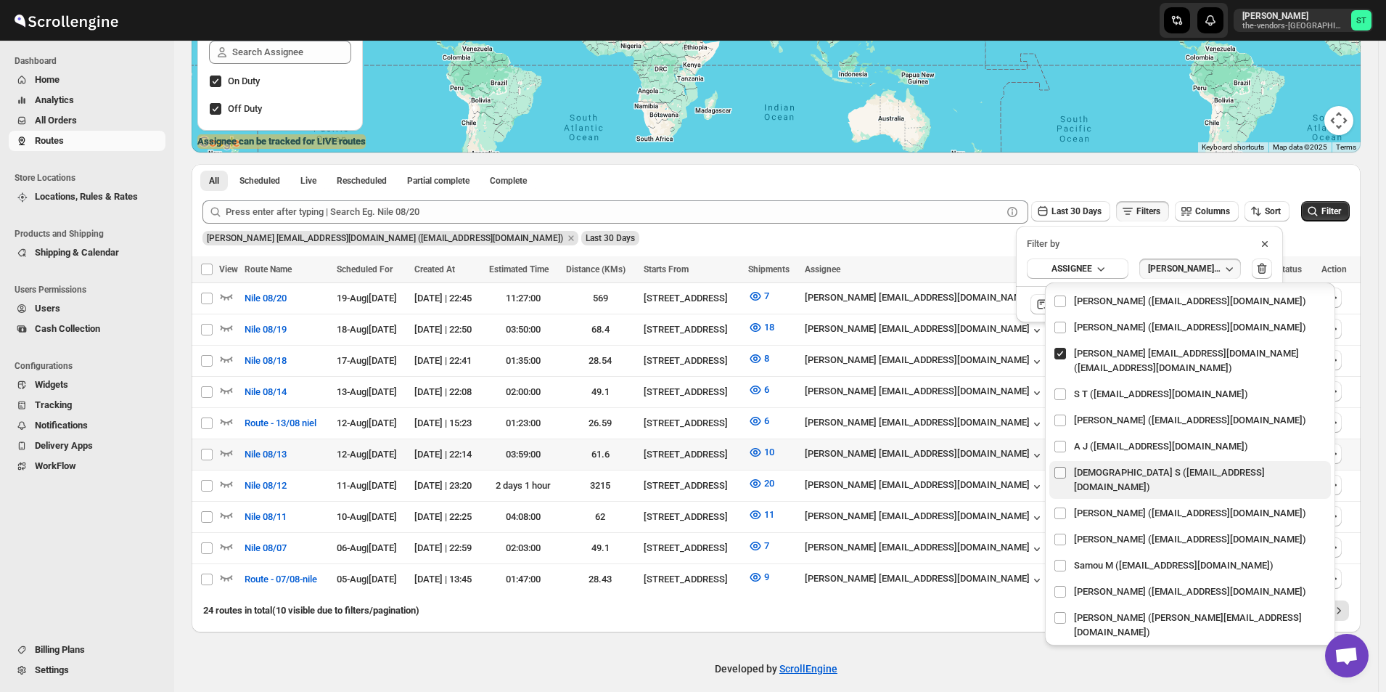
click at [1056, 470] on input "checkbox" at bounding box center [1061, 473] width 12 height 12
checkbox input "true"
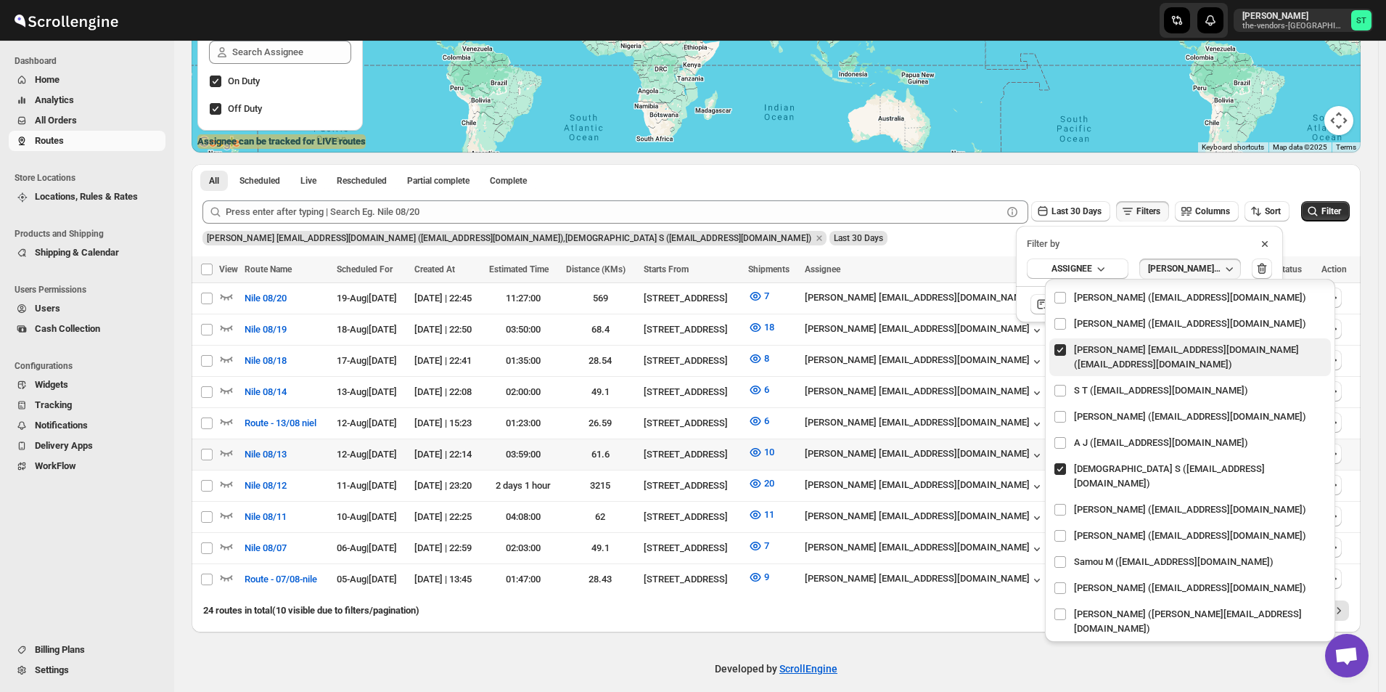
click at [1068, 348] on label at bounding box center [1063, 349] width 19 height 19
click at [1066, 348] on input "checkbox" at bounding box center [1061, 350] width 12 height 12
checkbox input "false"
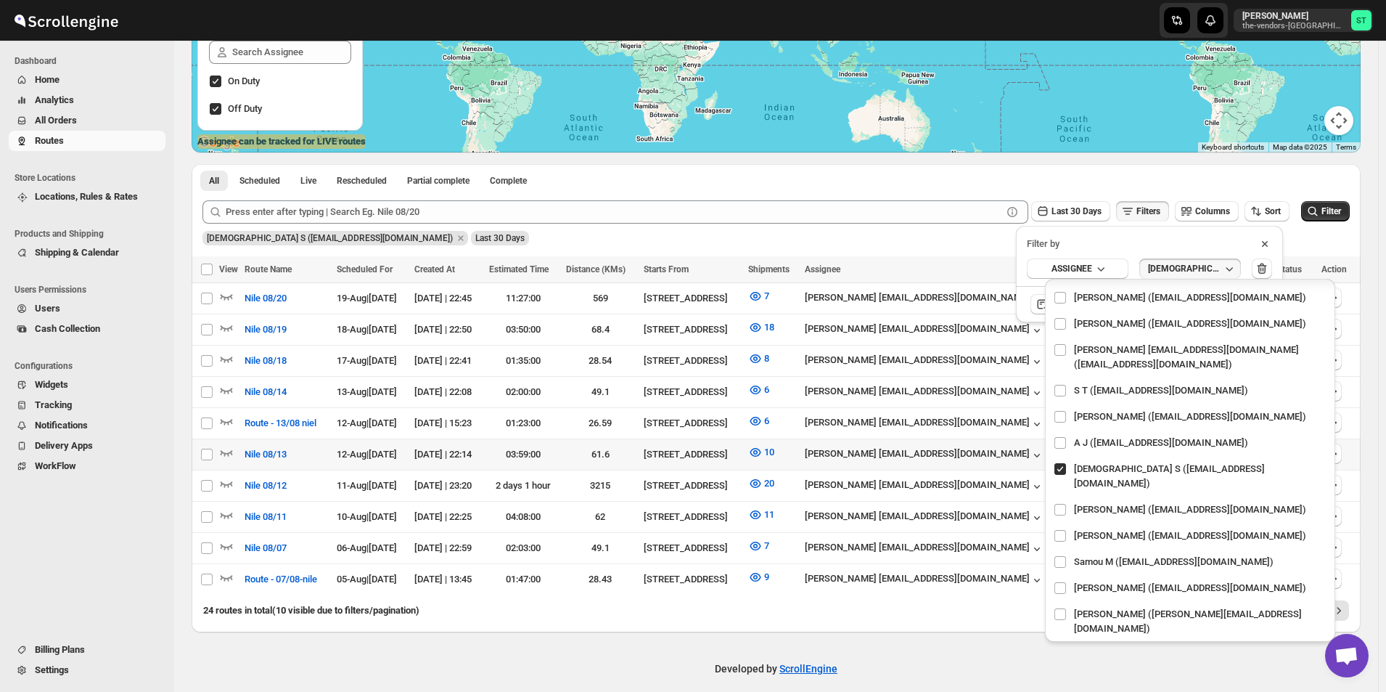
click at [954, 242] on div "[DEMOGRAPHIC_DATA] S ([EMAIL_ADDRESS][DOMAIN_NAME]) Last 30 Days" at bounding box center [775, 233] width 1151 height 25
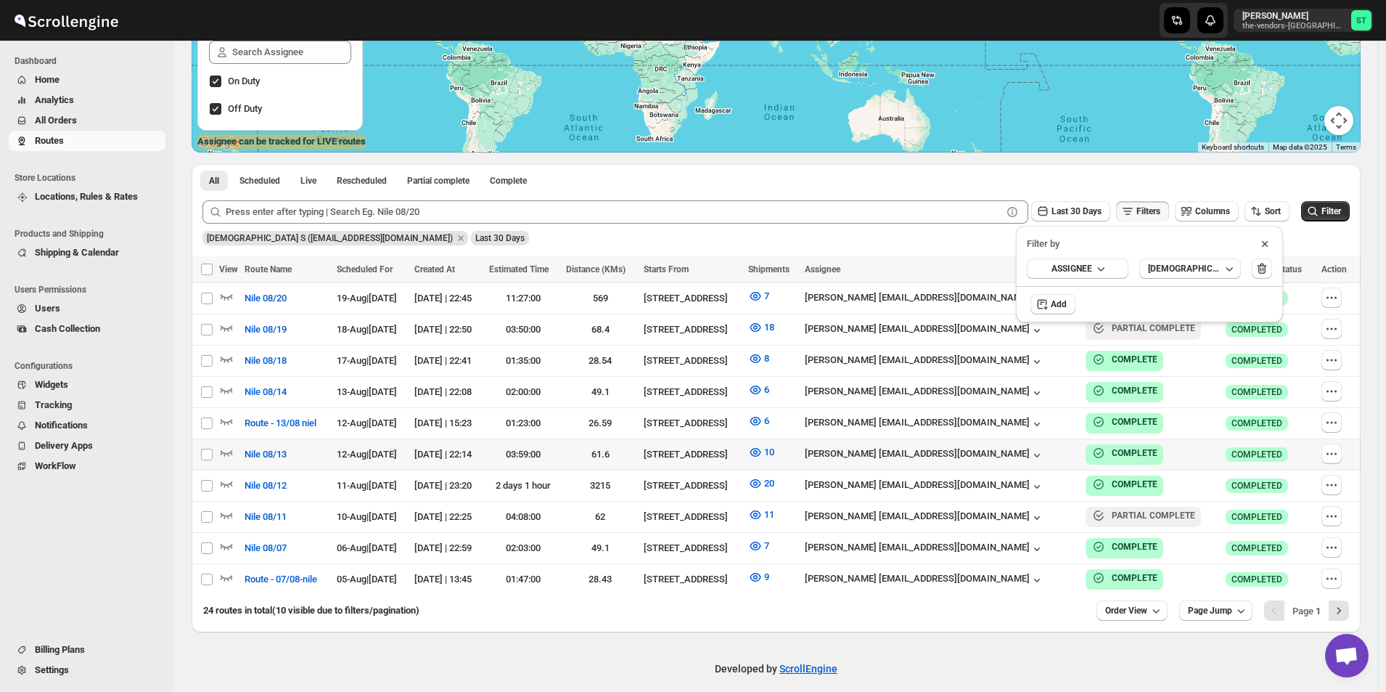
click at [992, 261] on th "Assignee" at bounding box center [941, 269] width 280 height 27
click at [1267, 249] on icon at bounding box center [1265, 244] width 15 height 15
click at [1336, 218] on button "Filter" at bounding box center [1326, 211] width 49 height 20
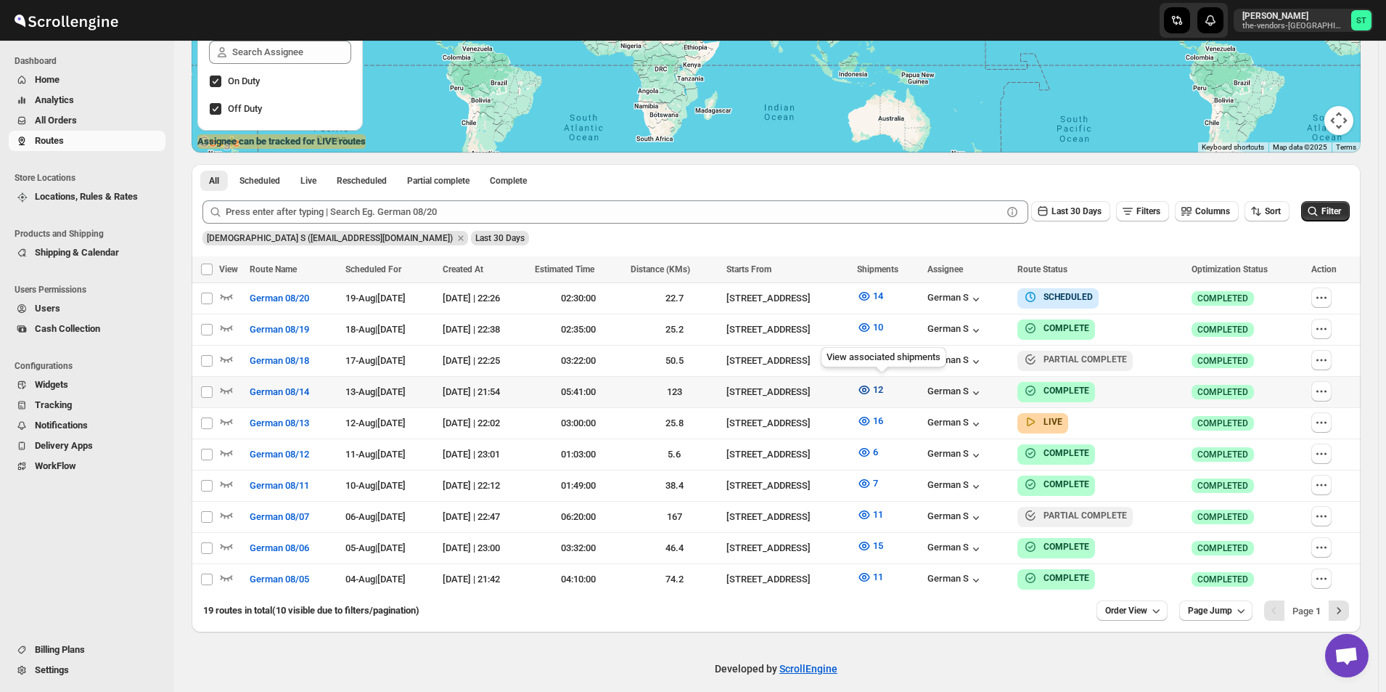
click at [872, 386] on icon "button" at bounding box center [864, 390] width 15 height 15
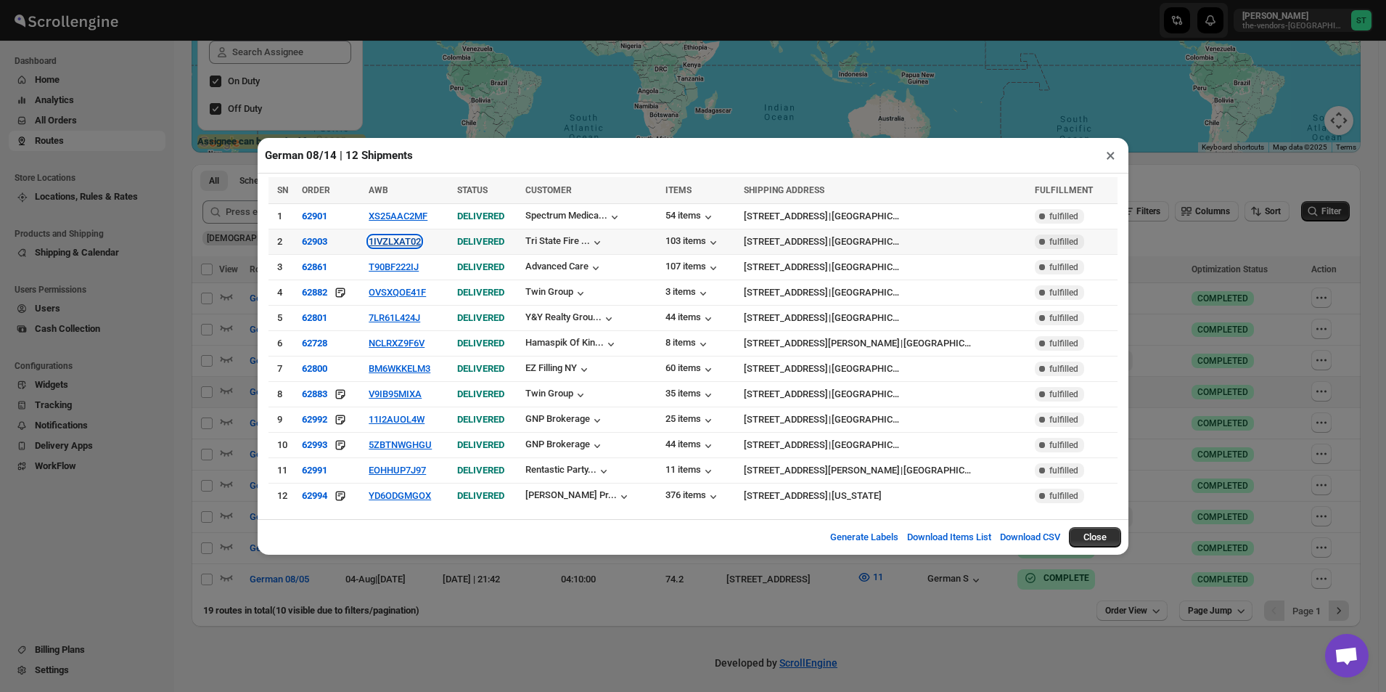
click at [409, 243] on button "1IVZLXAT02" at bounding box center [395, 241] width 52 height 11
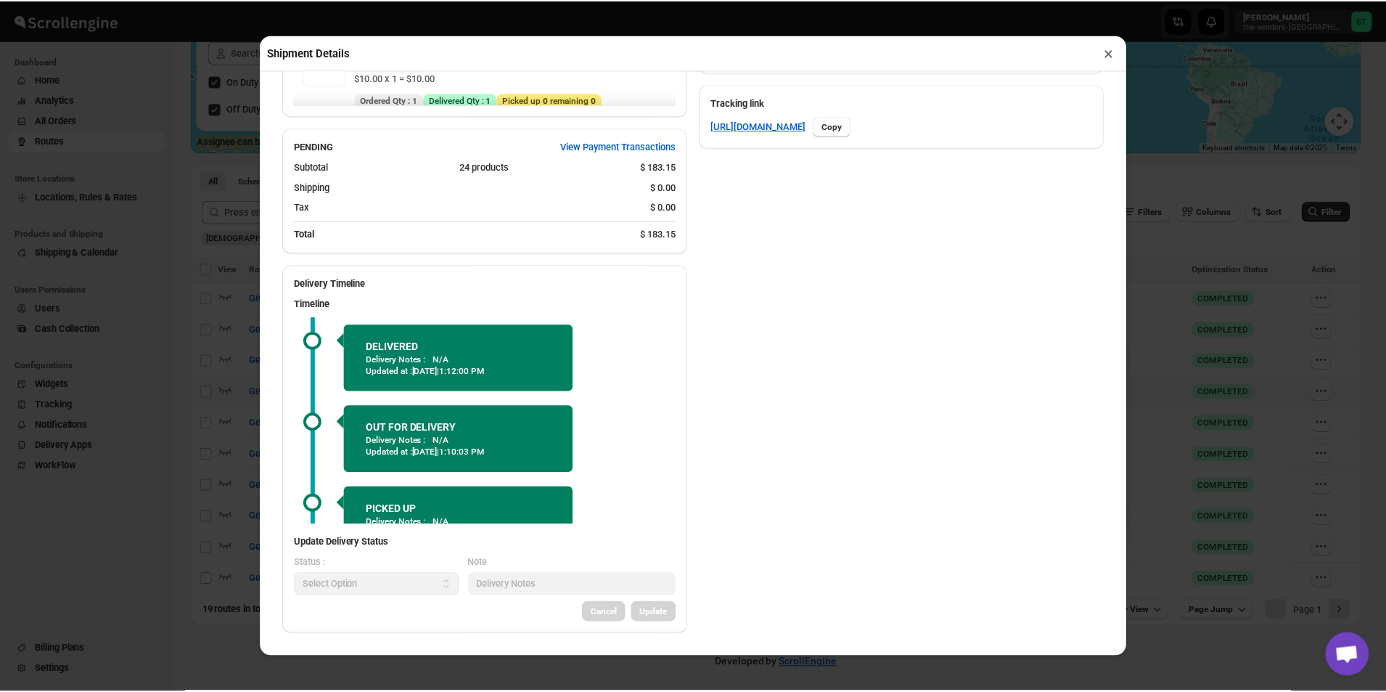
scroll to position [614, 0]
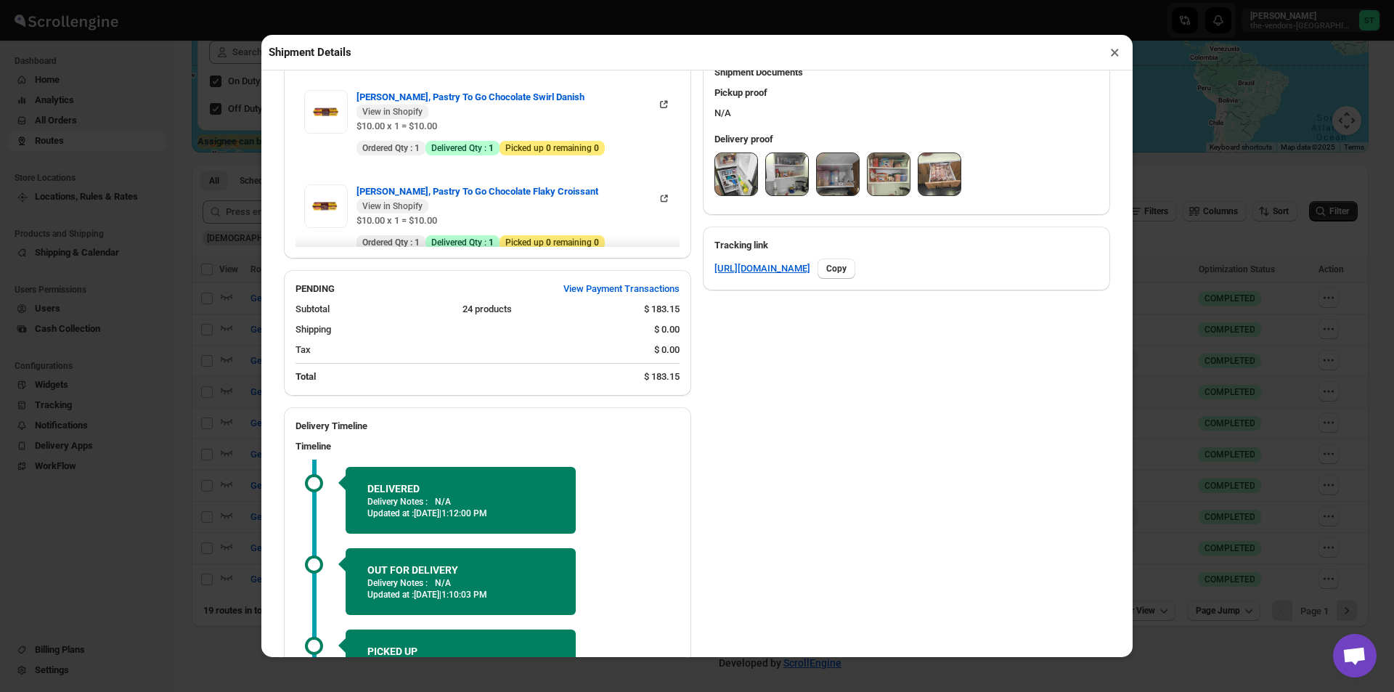
click at [737, 179] on img at bounding box center [736, 174] width 42 height 42
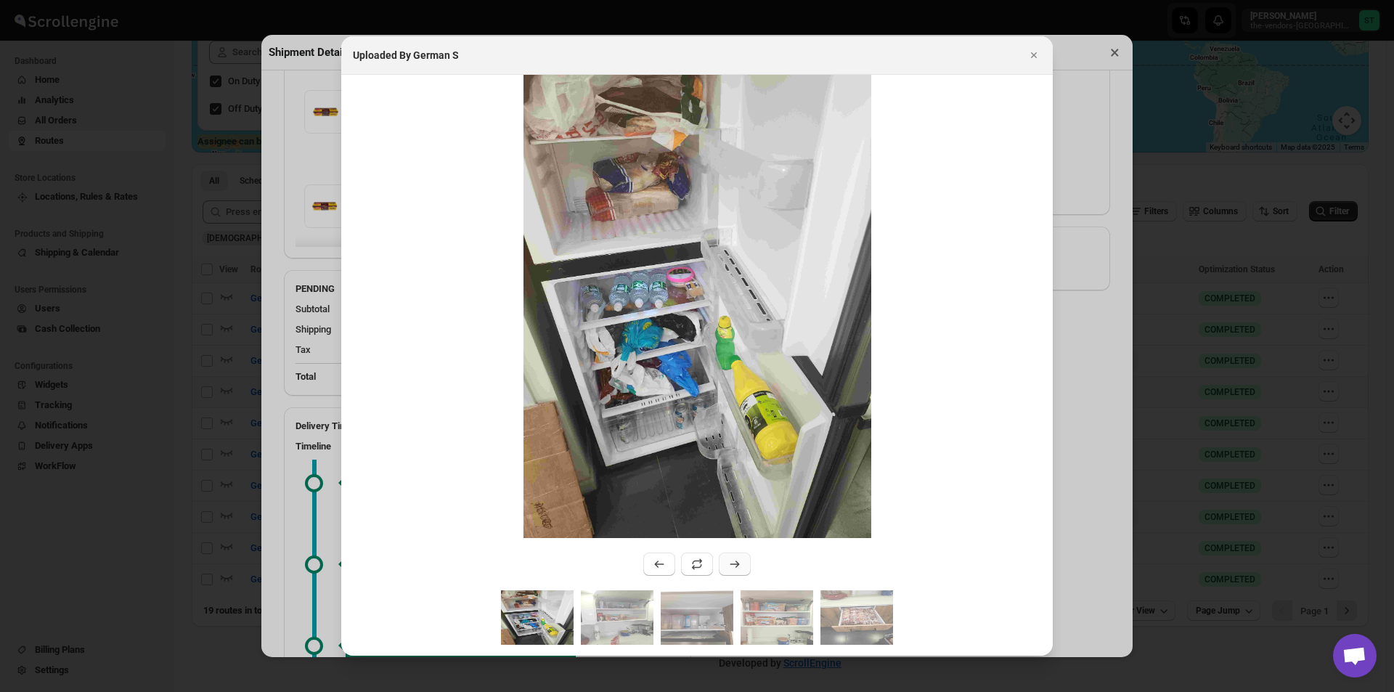
click at [740, 562] on icon ":rame:" at bounding box center [734, 564] width 15 height 15
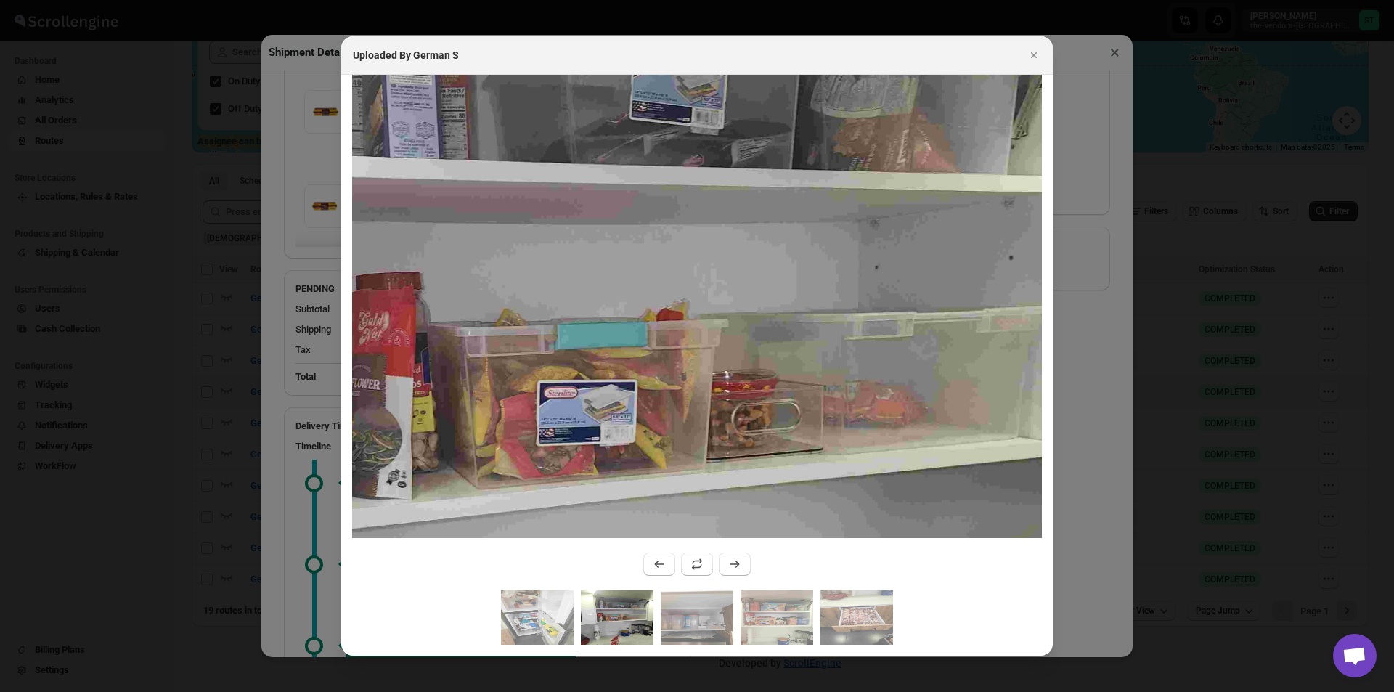
drag, startPoint x: 875, startPoint y: 208, endPoint x: 849, endPoint y: 363, distance: 157.6
click at [849, 363] on img ":rame:" at bounding box center [631, 395] width 1043 height 1391
click at [743, 564] on button ":rame:" at bounding box center [735, 563] width 32 height 23
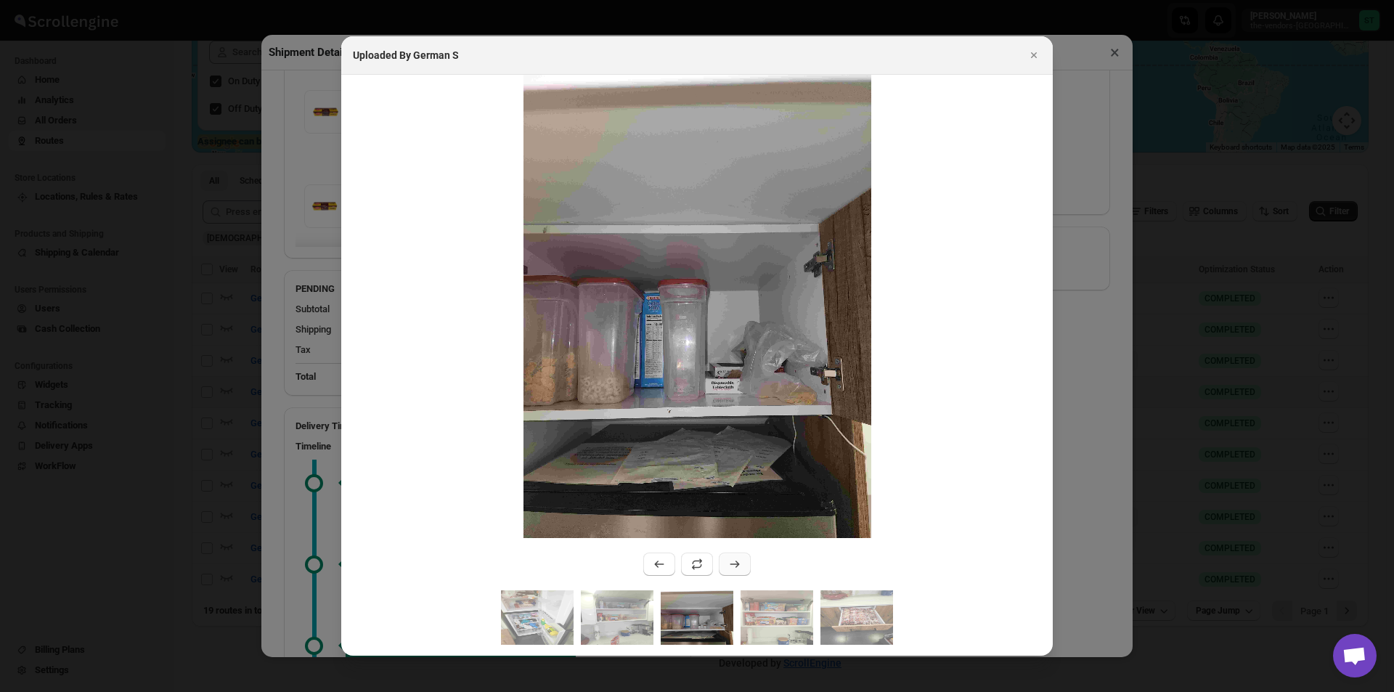
click at [737, 560] on icon ":rame:" at bounding box center [734, 564] width 15 height 15
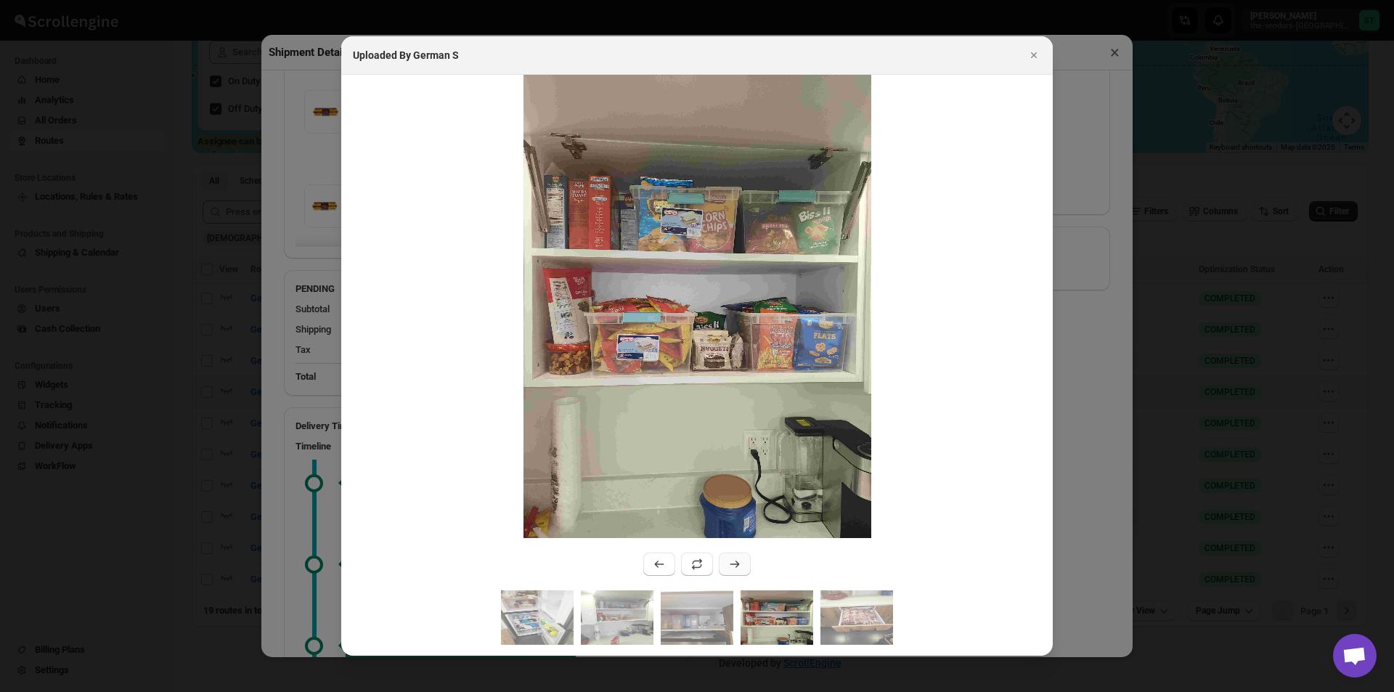
click at [732, 563] on icon ":rame:" at bounding box center [734, 564] width 15 height 15
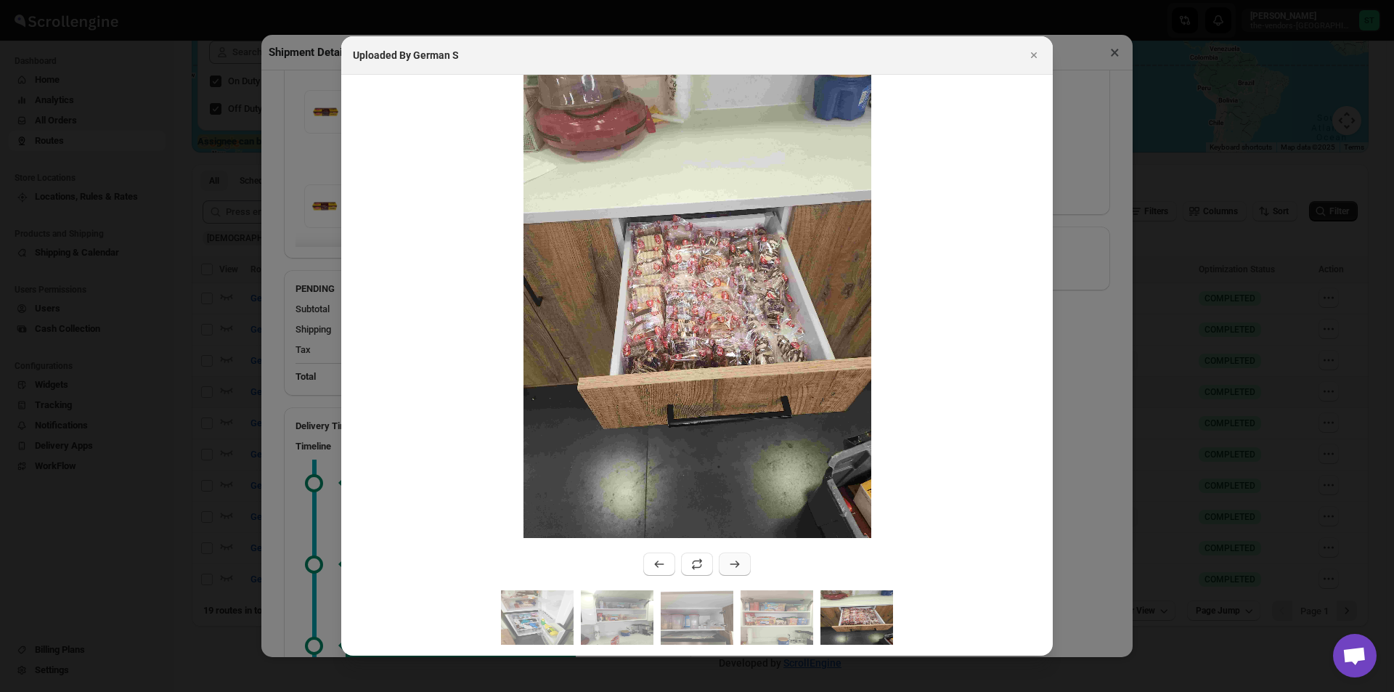
click at [732, 563] on icon ":rame:" at bounding box center [734, 564] width 15 height 15
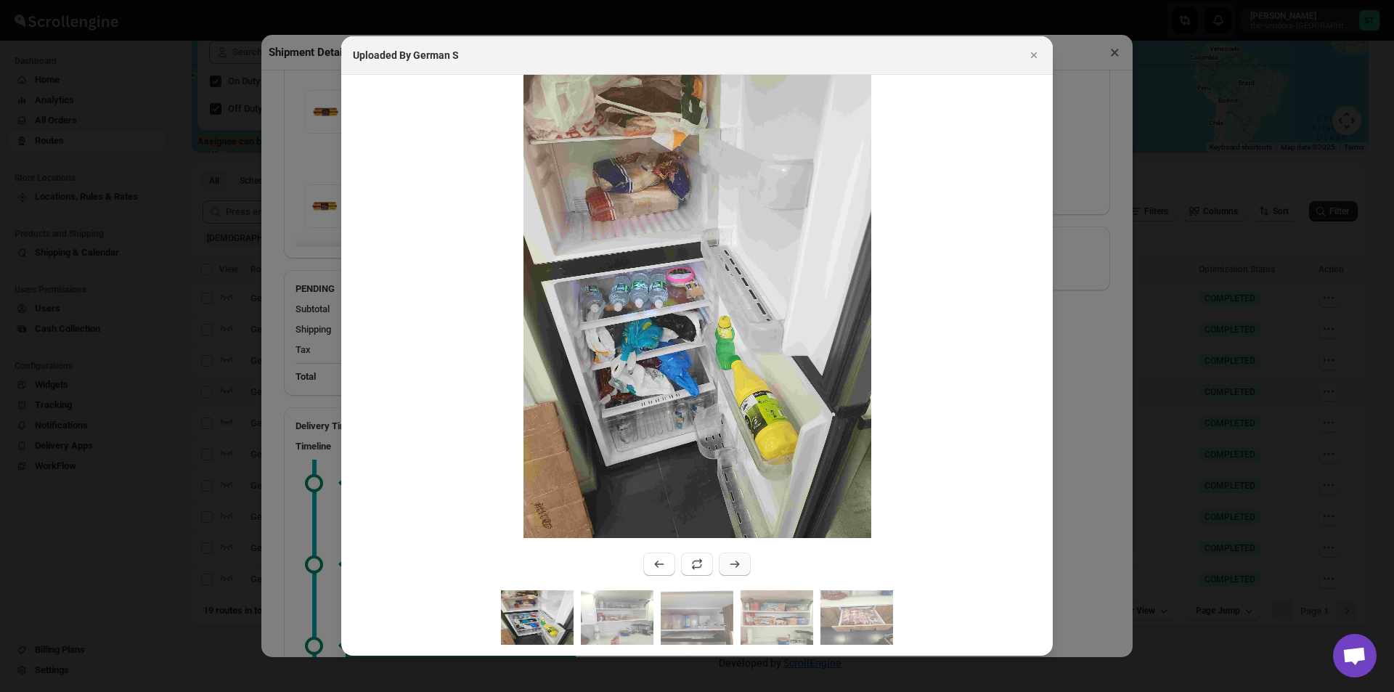
click at [732, 563] on icon ":rame:" at bounding box center [734, 564] width 15 height 15
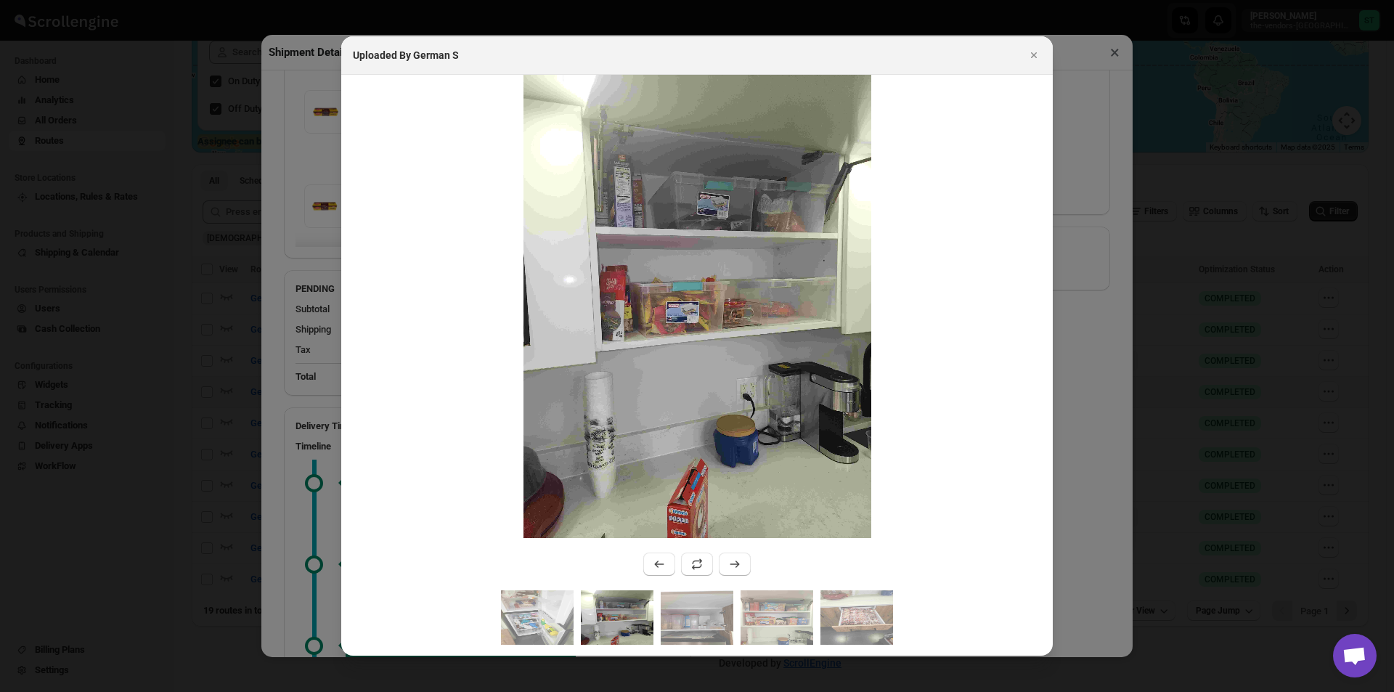
drag, startPoint x: 1029, startPoint y: 52, endPoint x: 1045, endPoint y: 57, distance: 17.5
click at [1028, 51] on icon "Close" at bounding box center [1033, 55] width 15 height 15
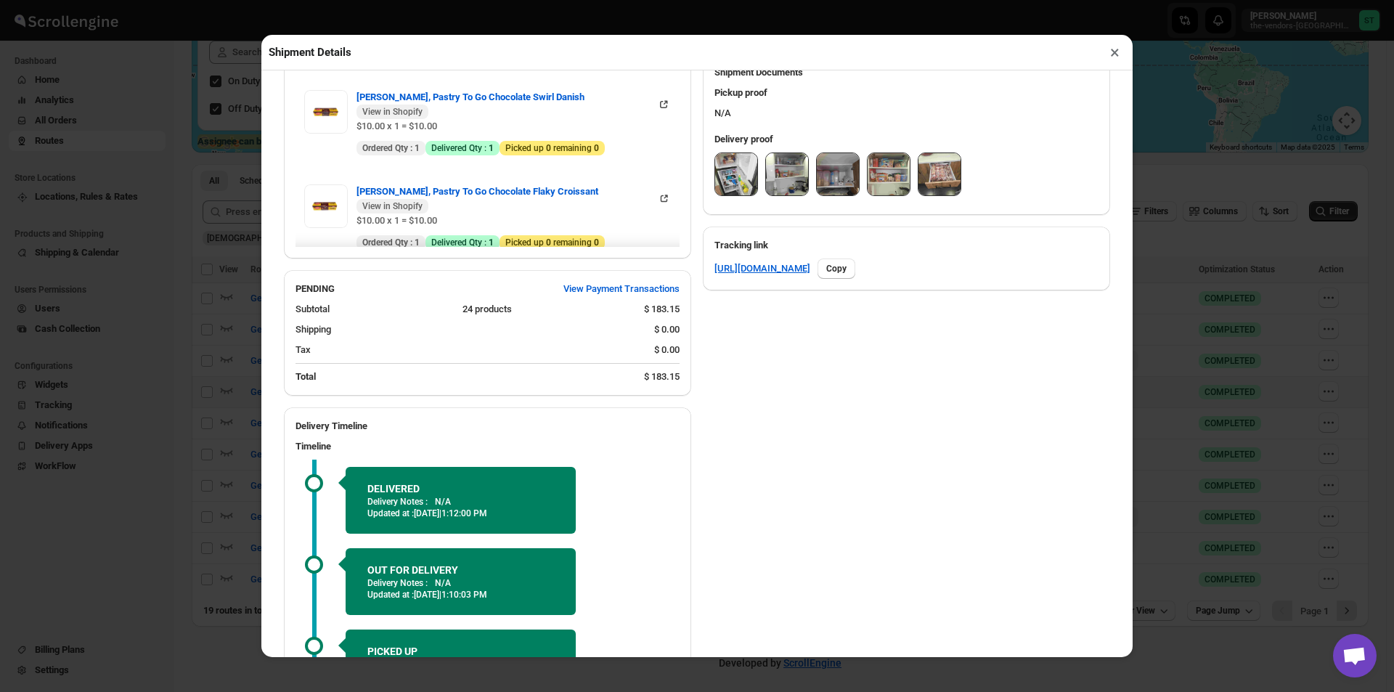
click at [1110, 51] on button "×" at bounding box center [1114, 52] width 21 height 20
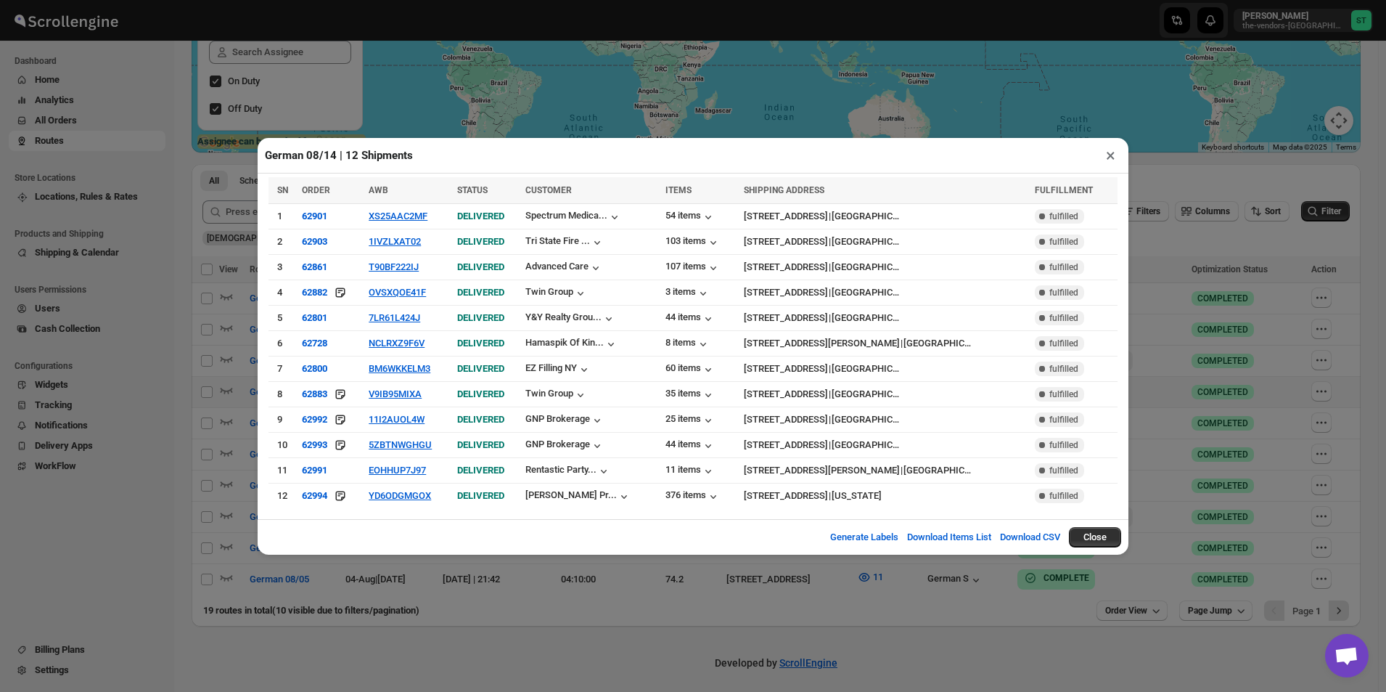
click at [1111, 163] on button "×" at bounding box center [1110, 155] width 21 height 20
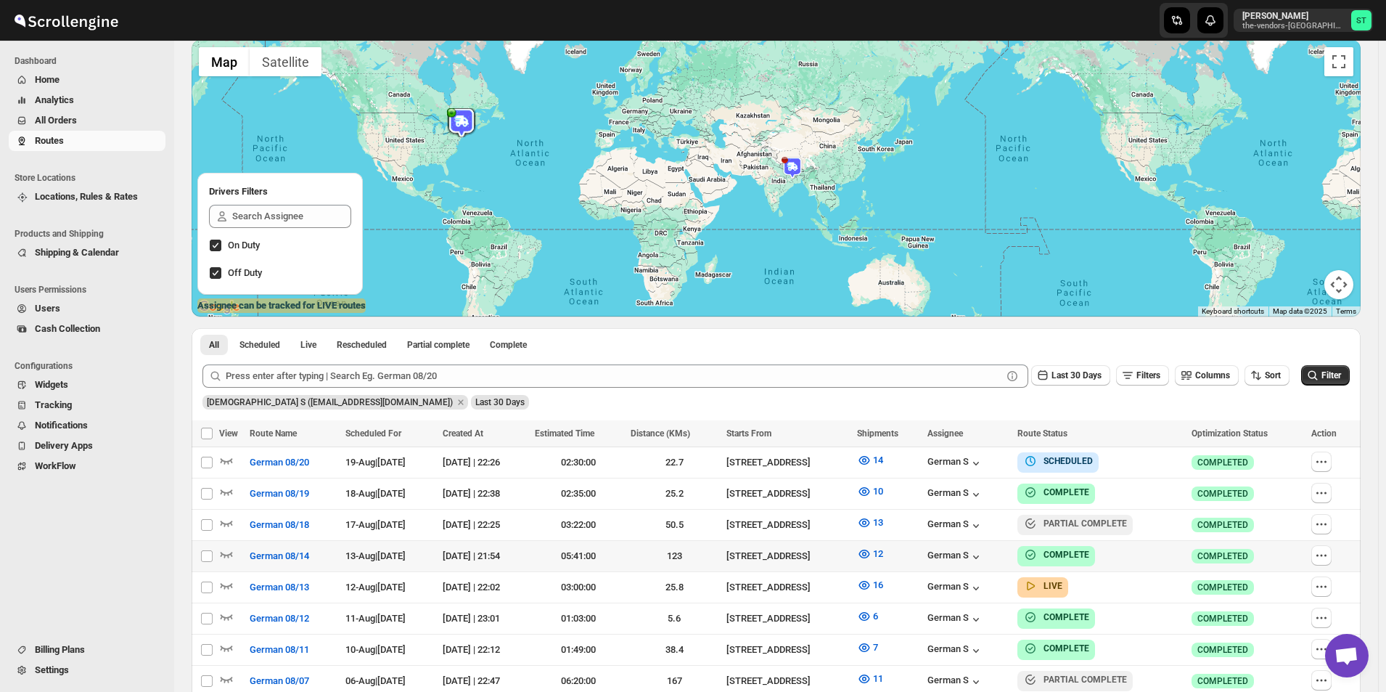
scroll to position [0, 0]
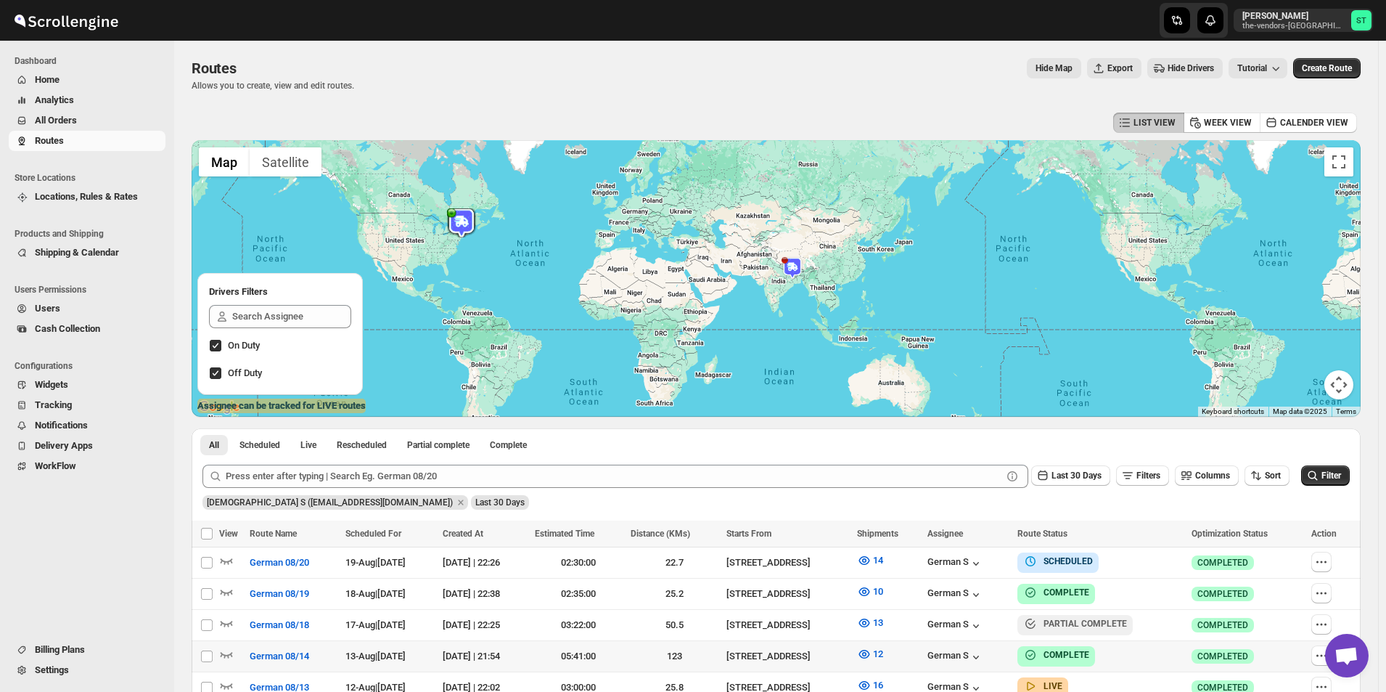
click at [76, 117] on span "All Orders" at bounding box center [56, 120] width 42 height 11
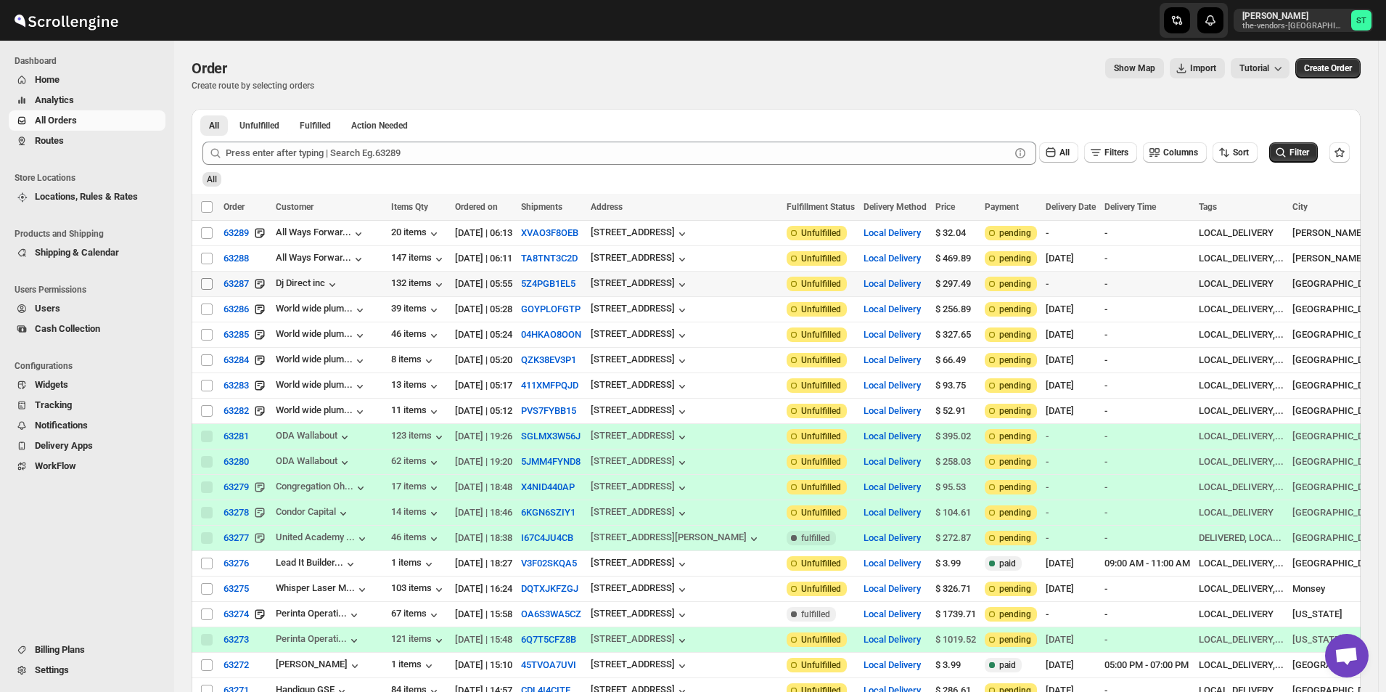
click at [205, 281] on input "Select order" at bounding box center [207, 284] width 12 height 12
checkbox input "true"
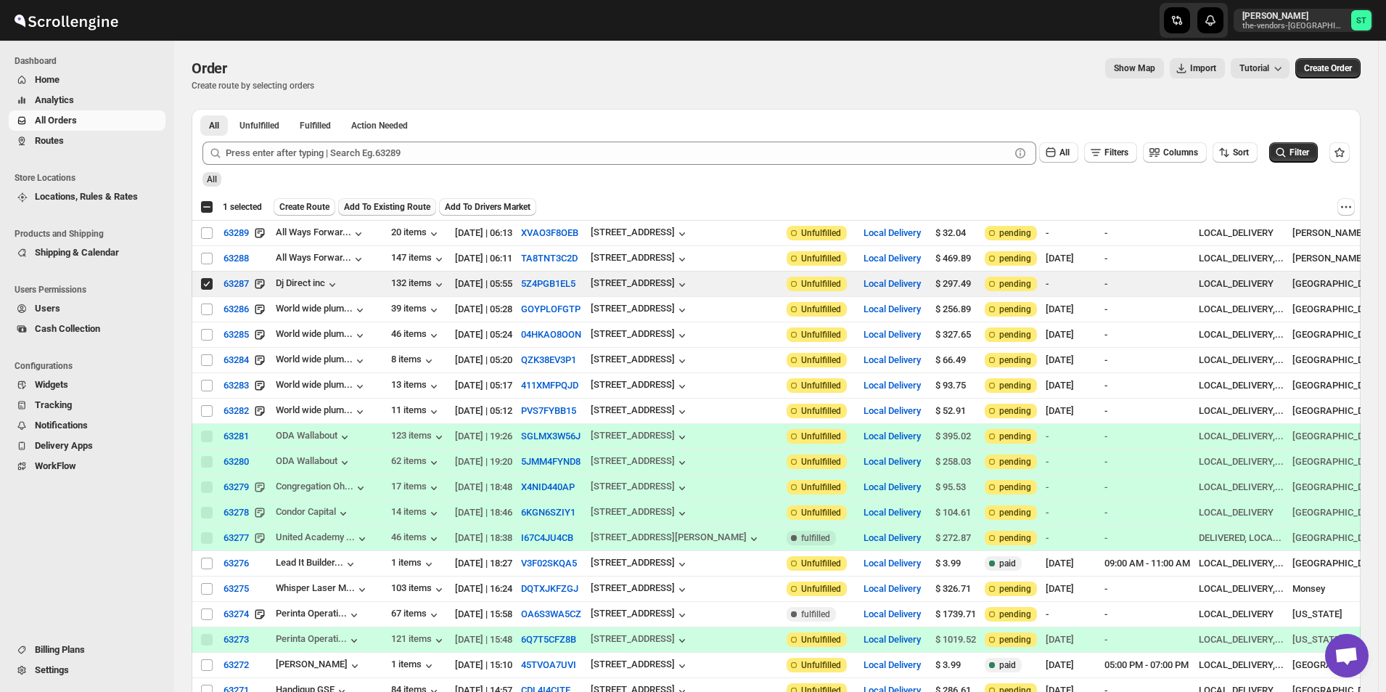
click at [372, 203] on span "Add To Existing Route" at bounding box center [387, 207] width 86 height 12
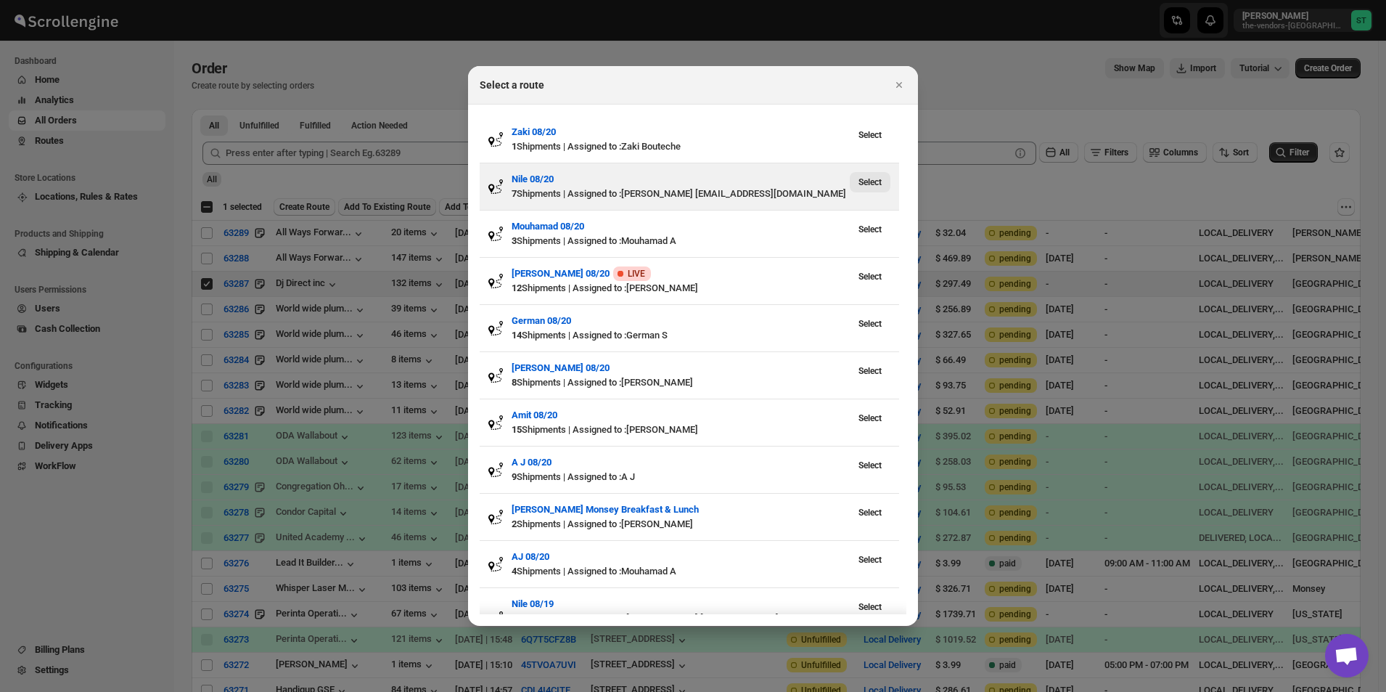
click at [873, 183] on span "Select" at bounding box center [870, 182] width 23 height 12
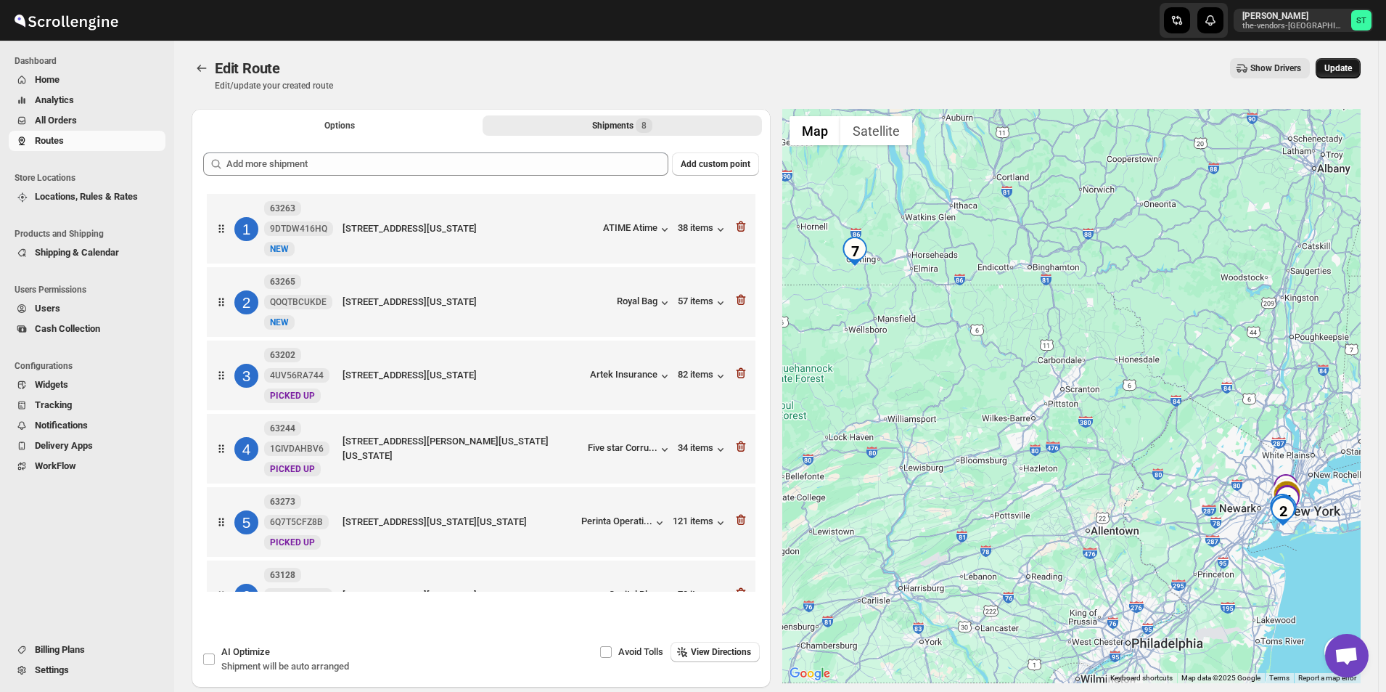
click at [1352, 61] on button "Update" at bounding box center [1338, 68] width 45 height 20
